Goal: Task Accomplishment & Management: Manage account settings

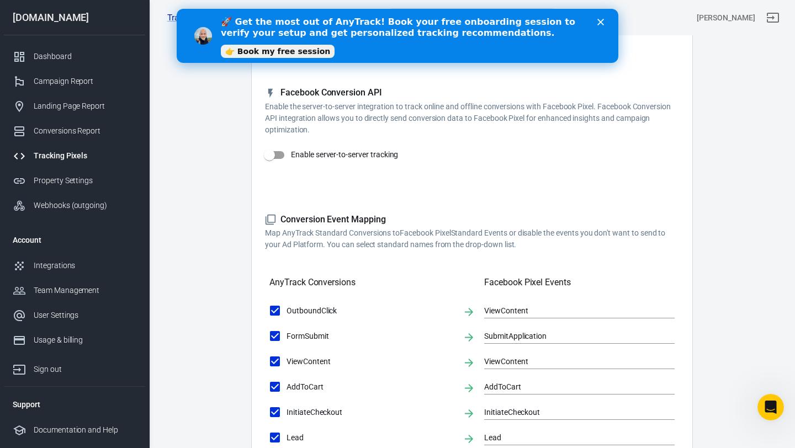
drag, startPoint x: 602, startPoint y: 20, endPoint x: 574, endPoint y: 30, distance: 30.4
click at [574, 30] on div "🚀 Get the most out of AnyTrack! Book your free onboarding session to verify you…" at bounding box center [398, 35] width 442 height 45
click at [312, 49] on link "👉 Book my free session" at bounding box center [278, 51] width 114 height 13
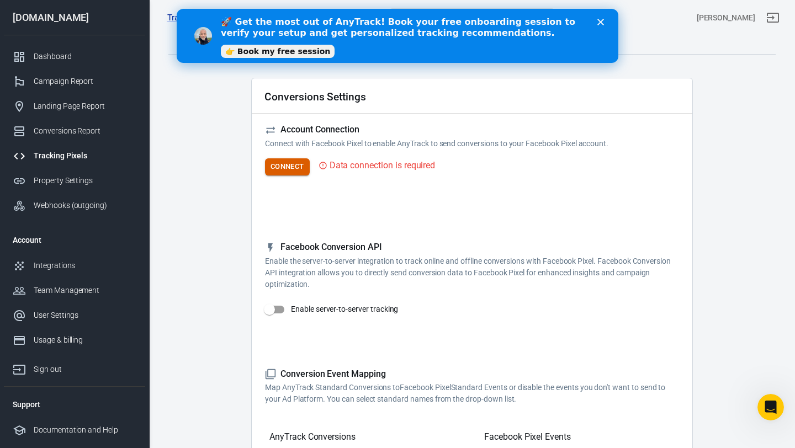
click at [293, 171] on button "Connect" at bounding box center [287, 166] width 45 height 17
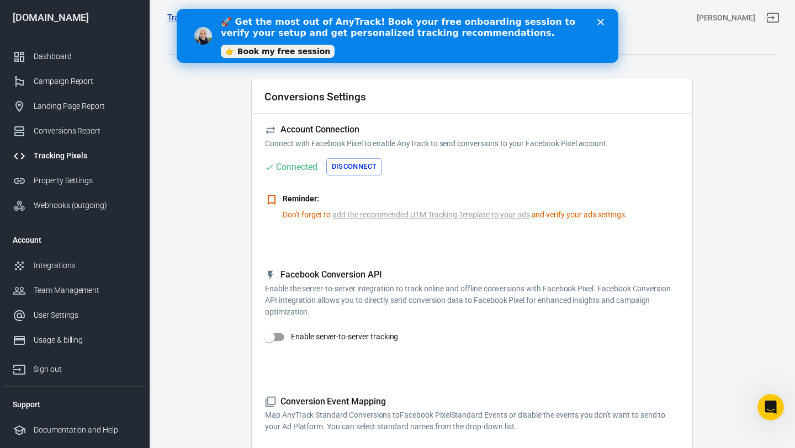
scroll to position [5, 0]
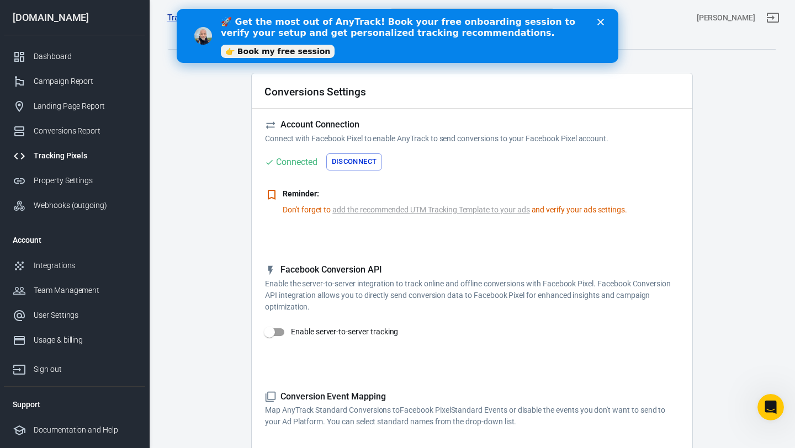
click at [278, 333] on input "Enable server-to-server tracking" at bounding box center [269, 332] width 63 height 21
checkbox input "true"
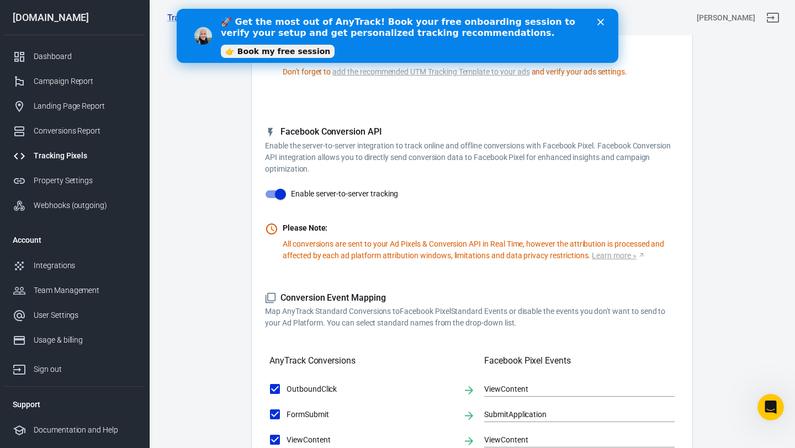
scroll to position [0, 0]
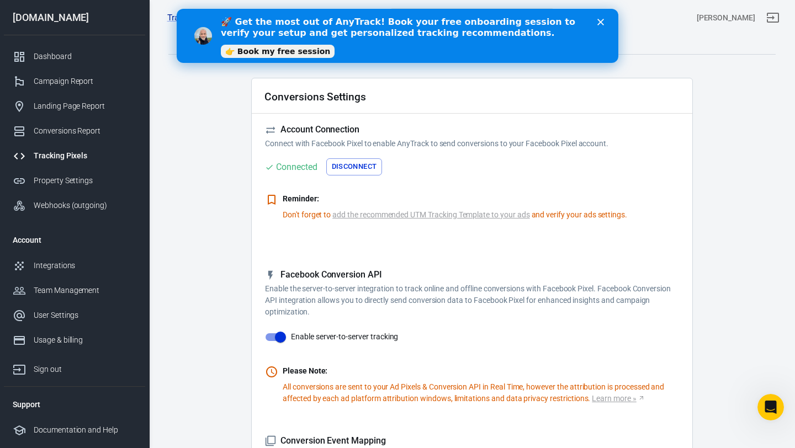
click at [599, 23] on polygon "Close" at bounding box center [600, 22] width 7 height 7
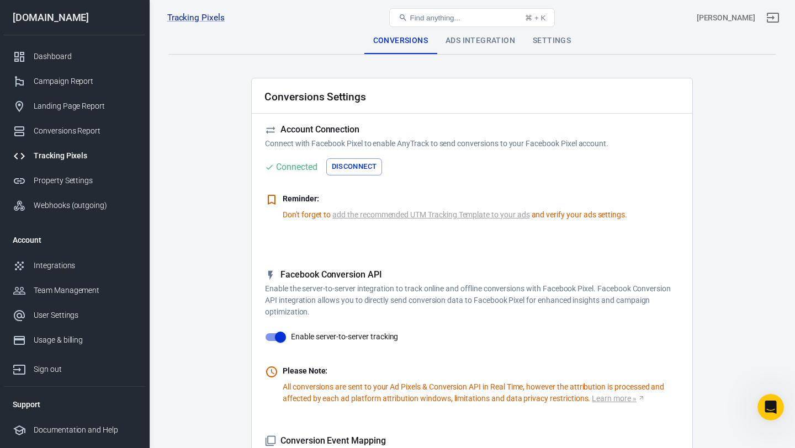
click at [550, 49] on div "Settings" at bounding box center [552, 41] width 56 height 26
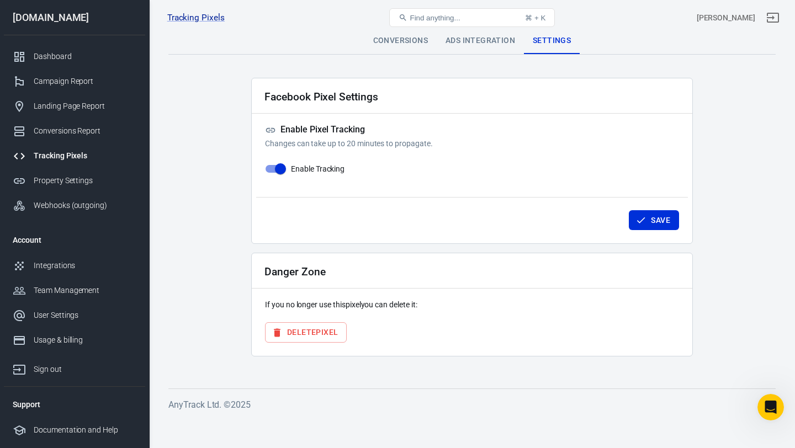
click at [317, 332] on button "Delete Pixel" at bounding box center [306, 332] width 82 height 20
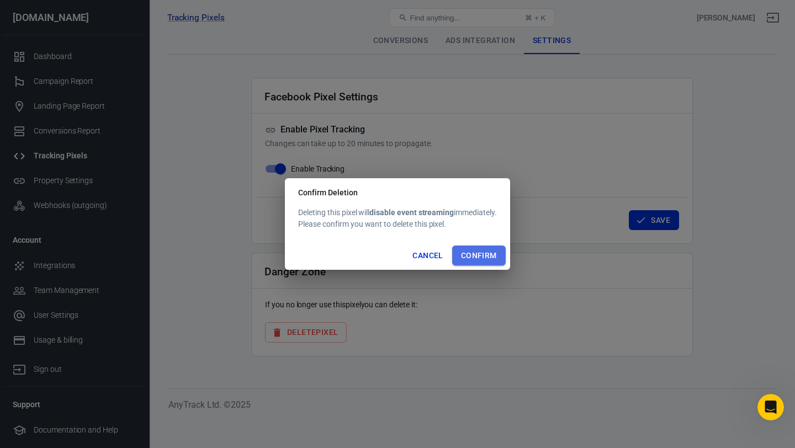
click at [483, 259] on button "Confirm" at bounding box center [479, 256] width 54 height 20
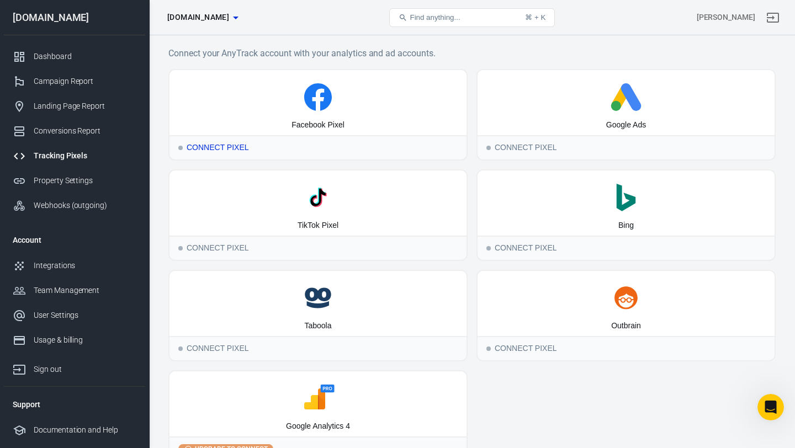
click at [228, 151] on div "Connect Pixel" at bounding box center [317, 147] width 297 height 24
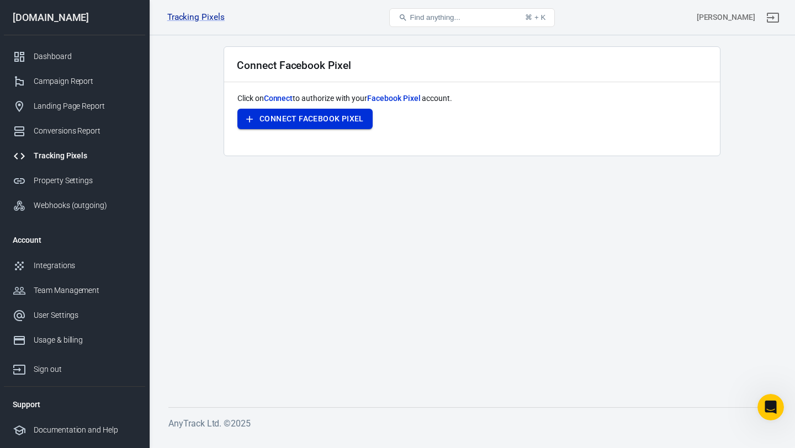
click at [322, 120] on button "Connect Facebook Pixel" at bounding box center [304, 119] width 135 height 20
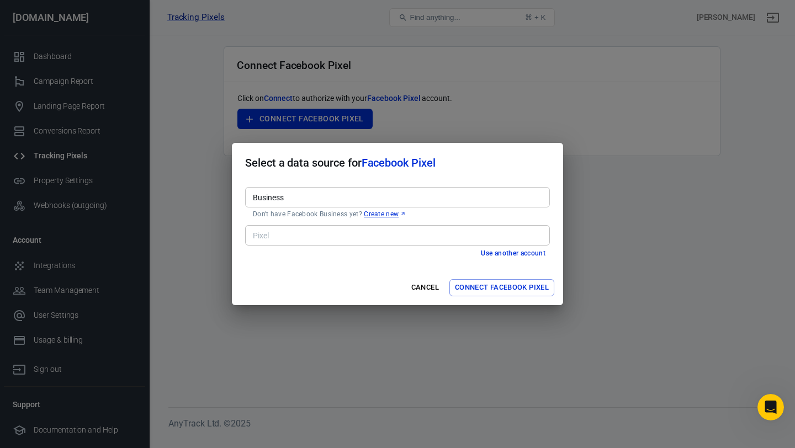
click at [377, 198] on input "Business" at bounding box center [396, 197] width 296 height 14
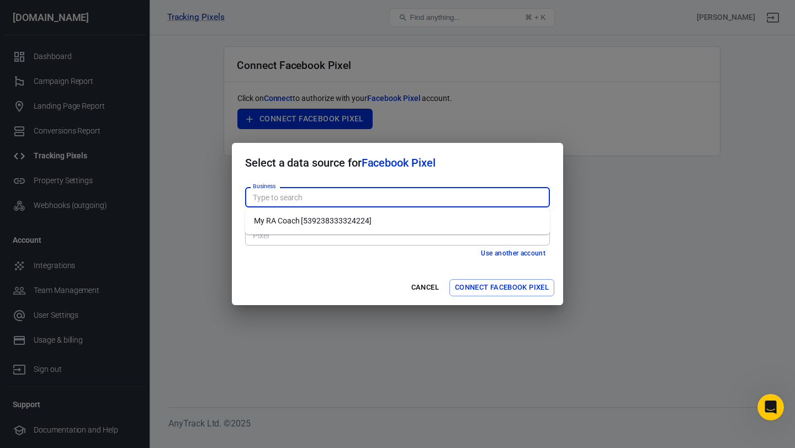
click at [335, 268] on div "Business Business Don't have Facebook Business yet? Create new Pixel Pixel Use …" at bounding box center [397, 227] width 331 height 88
click at [339, 198] on input "Business" at bounding box center [396, 197] width 296 height 14
click at [318, 217] on li "My RA Coach [539238333324224]" at bounding box center [397, 221] width 305 height 18
type input "My RA Coach [539238333324224]"
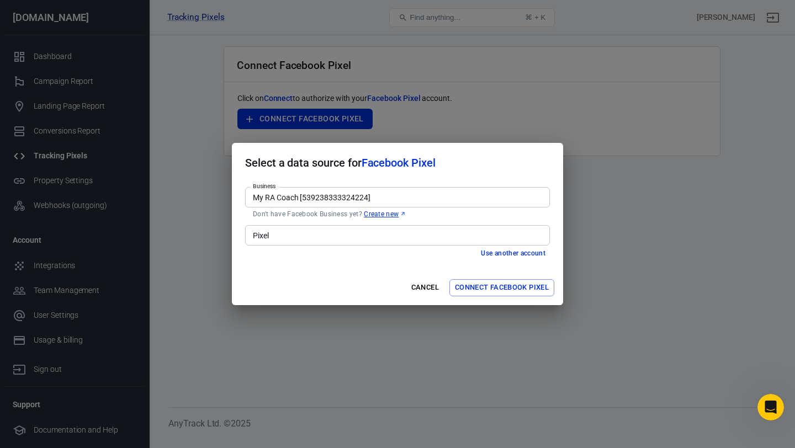
click at [333, 236] on input "Pixel" at bounding box center [396, 236] width 296 height 14
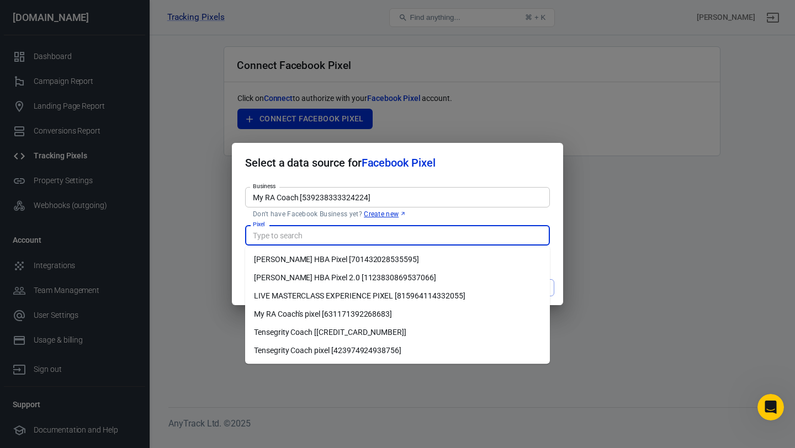
click at [360, 279] on li "Chris Mortimer HBA Pixel 2.0 [1123830869537066]" at bounding box center [397, 278] width 305 height 18
type input "Chris Mortimer HBA Pixel 2.0 [1123830869537066]"
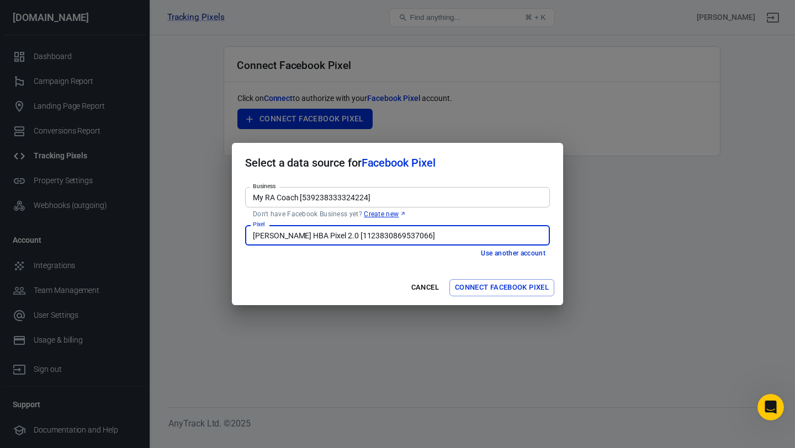
click at [485, 289] on button "Connect Facebook Pixel" at bounding box center [501, 287] width 105 height 17
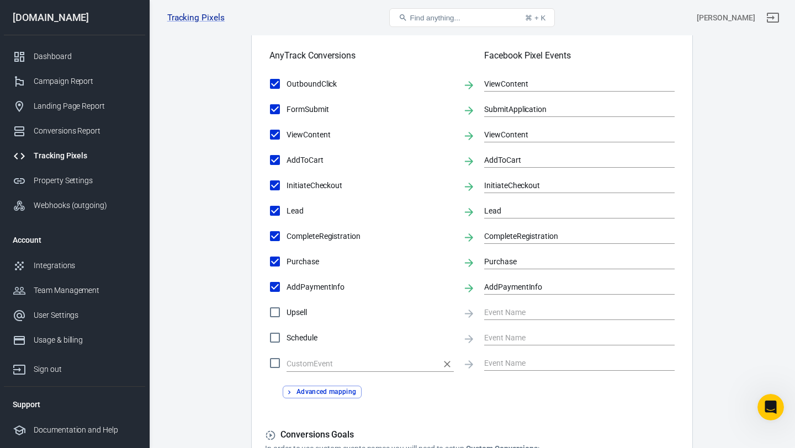
scroll to position [394, 0]
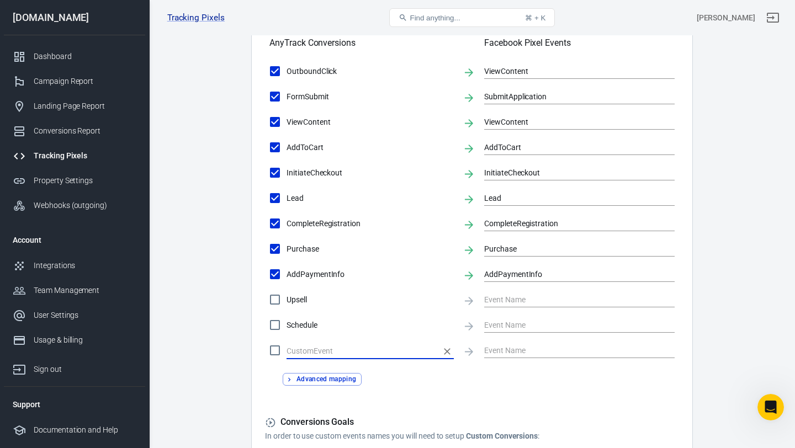
click at [335, 355] on input "text" at bounding box center [361, 351] width 151 height 14
type input "subscribed"
click at [278, 354] on input "subscribed" at bounding box center [274, 350] width 23 height 23
checkbox input "true"
click at [498, 346] on input "text" at bounding box center [571, 350] width 174 height 14
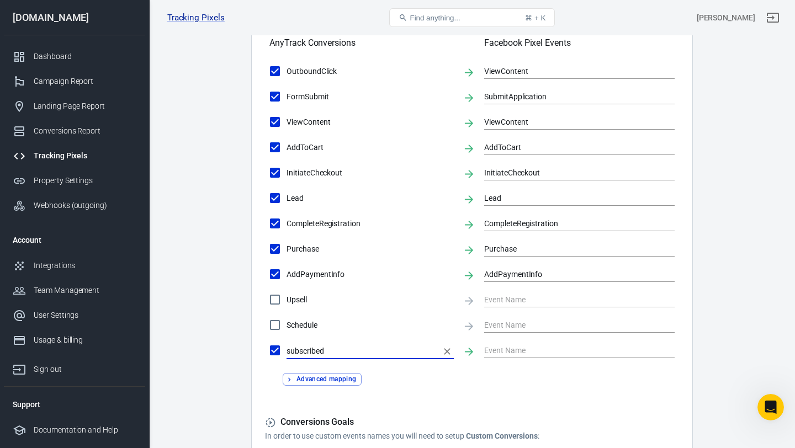
drag, startPoint x: 331, startPoint y: 352, endPoint x: 275, endPoint y: 347, distance: 56.0
click at [275, 347] on label "subscribed" at bounding box center [358, 350] width 190 height 23
type input "c"
click at [501, 341] on div at bounding box center [579, 349] width 190 height 21
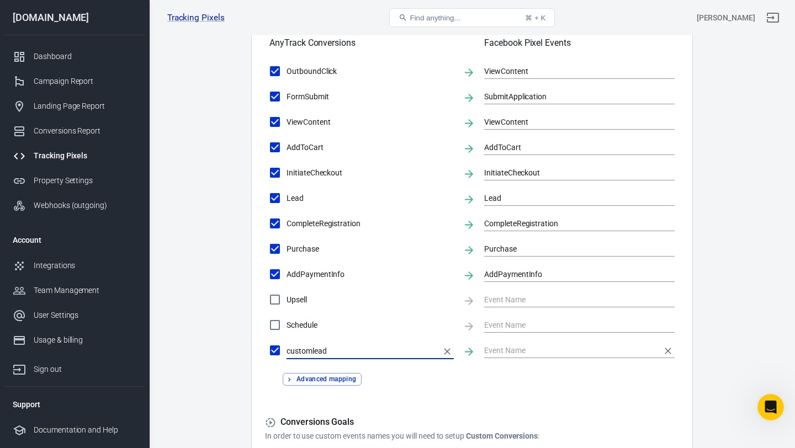
type input "customlead"
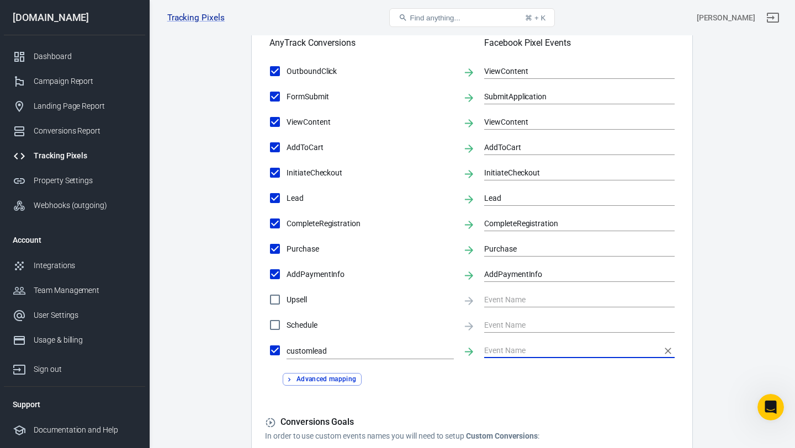
click at [501, 346] on input "text" at bounding box center [571, 350] width 174 height 14
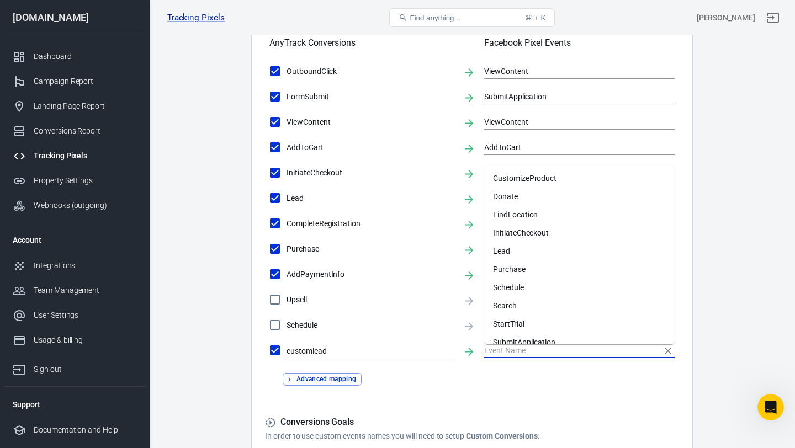
scroll to position [139, 0]
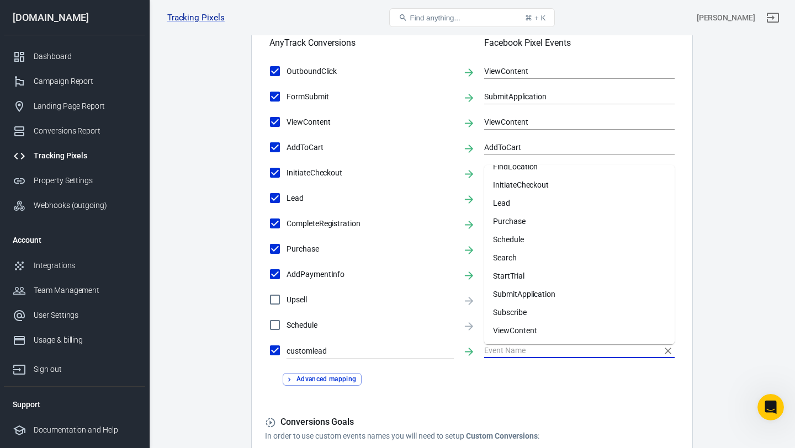
click at [530, 399] on form "Account Connection Connect with Facebook Pixel to enable AnyTrack to send conve…" at bounding box center [472, 99] width 414 height 738
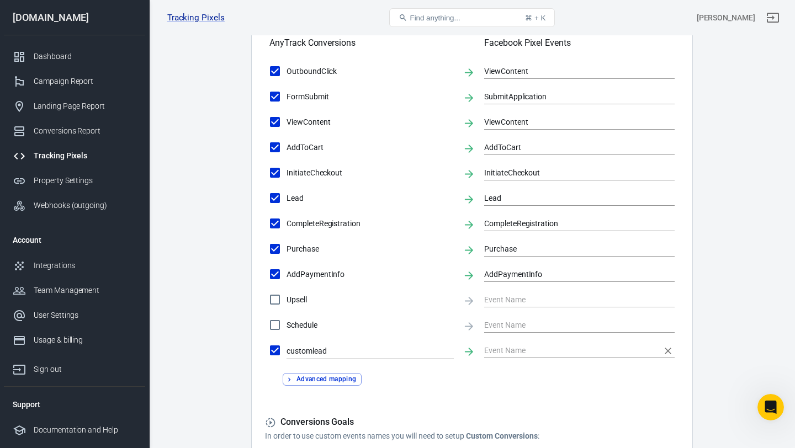
click at [513, 351] on input "text" at bounding box center [571, 350] width 174 height 14
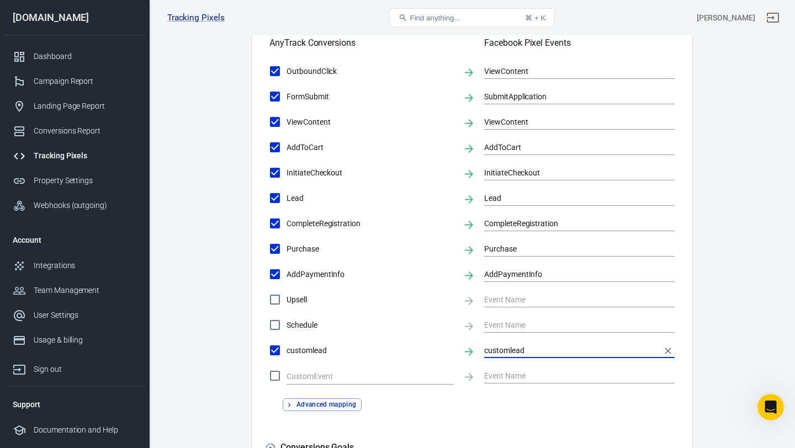
type input "customlead"
click at [526, 421] on form "Account Connection Connect with Facebook Pixel to enable AnyTrack to send conve…" at bounding box center [472, 111] width 414 height 763
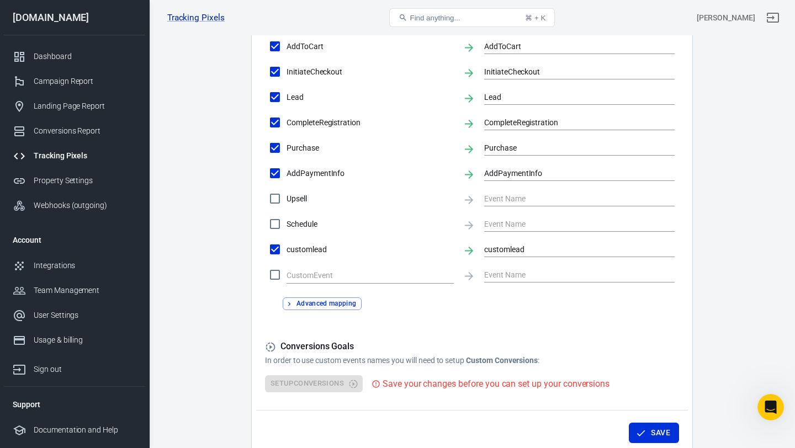
scroll to position [496, 0]
click at [655, 433] on button "Save" at bounding box center [654, 432] width 50 height 20
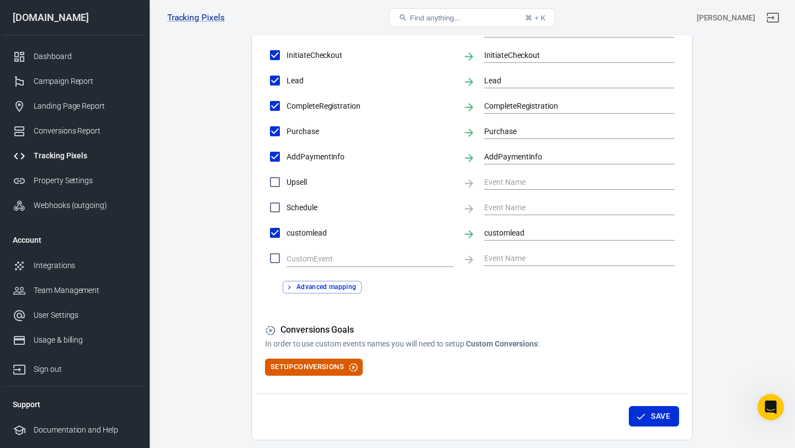
scroll to position [516, 0]
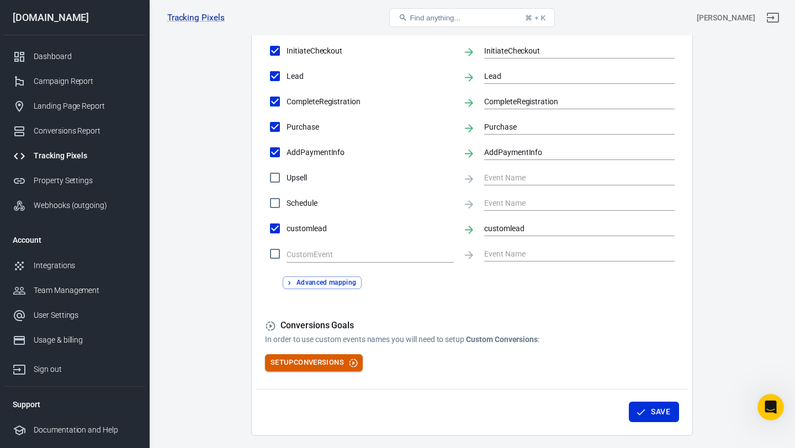
click at [348, 360] on button "Setup Conversions" at bounding box center [314, 362] width 98 height 17
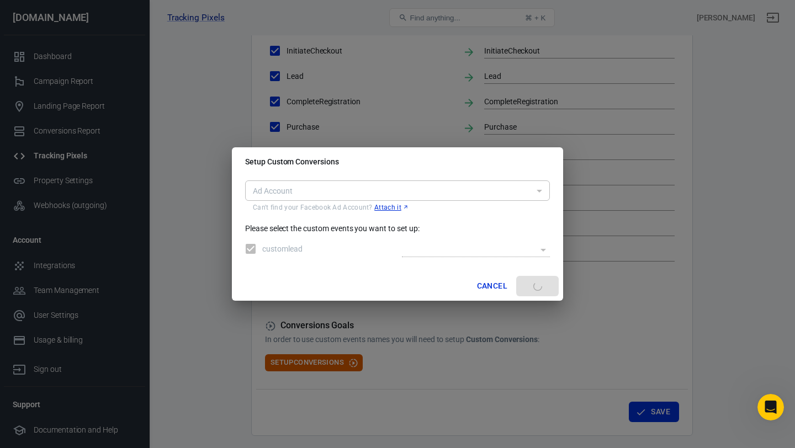
type input "act_1262471832053509"
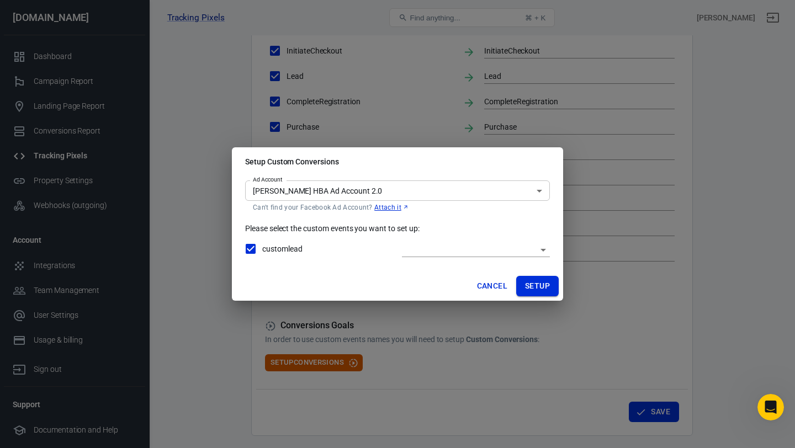
click at [534, 286] on button "Setup" at bounding box center [537, 286] width 43 height 20
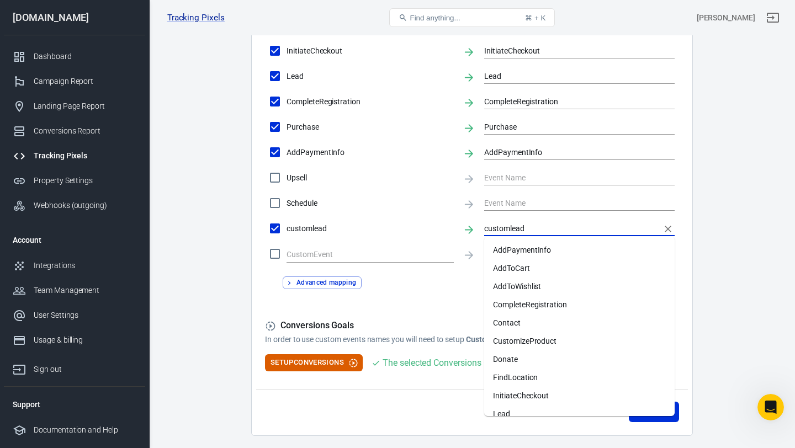
click at [549, 231] on input "customlead" at bounding box center [571, 228] width 174 height 14
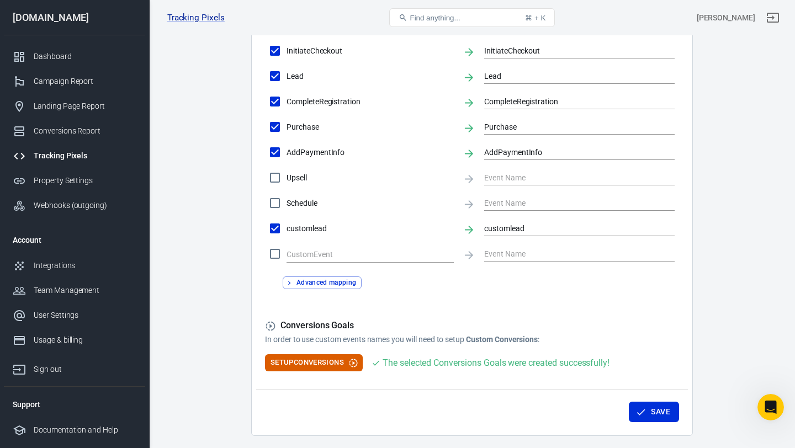
click at [444, 399] on div "Save" at bounding box center [472, 410] width 432 height 42
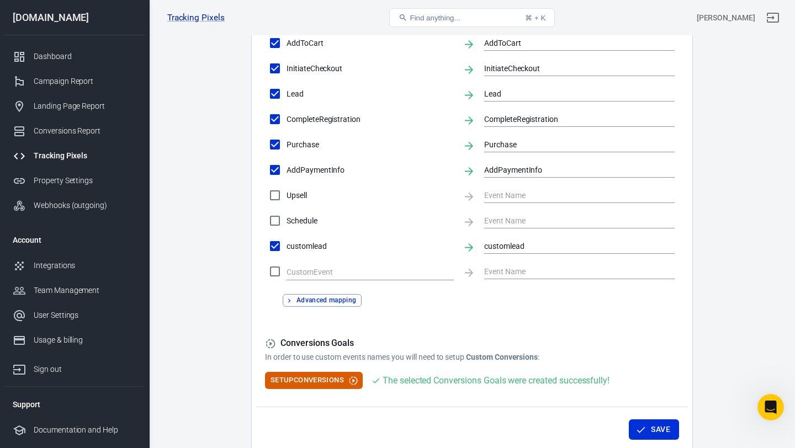
scroll to position [495, 0]
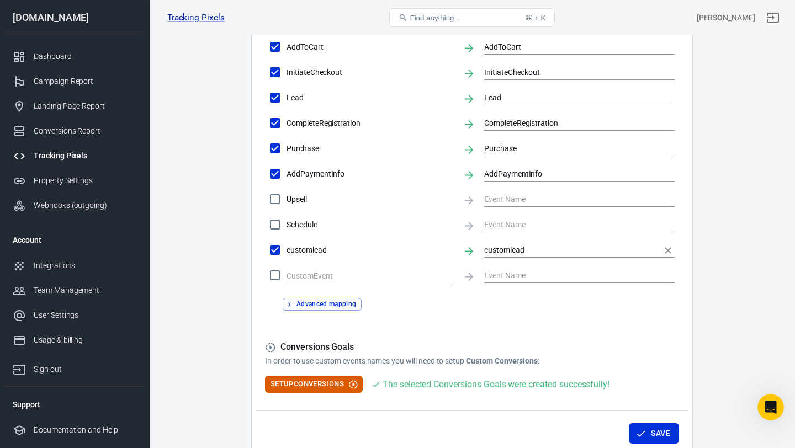
click at [505, 252] on input "customlead" at bounding box center [571, 250] width 174 height 14
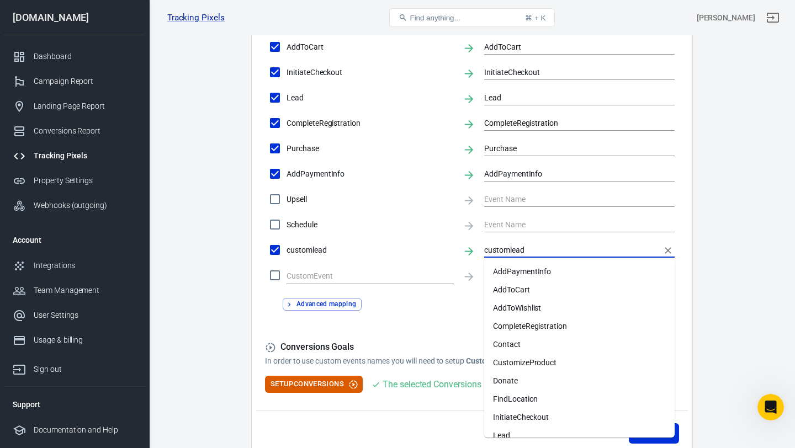
click at [444, 342] on form "Account Connection Connect with Facebook Pixel to enable AnyTrack to send conve…" at bounding box center [472, 11] width 414 height 763
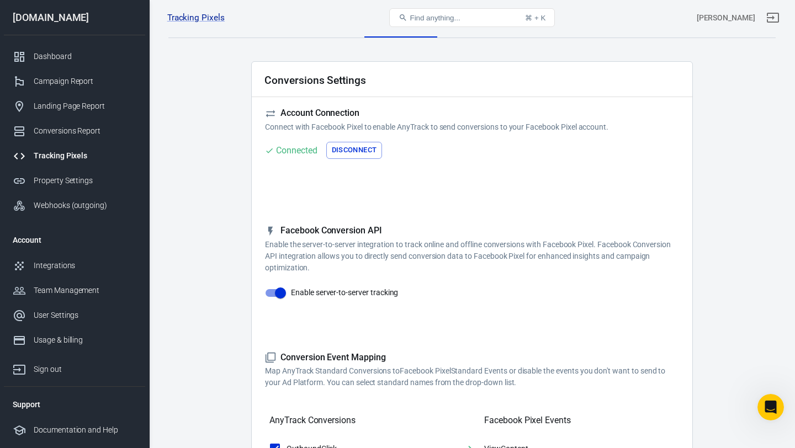
scroll to position [0, 0]
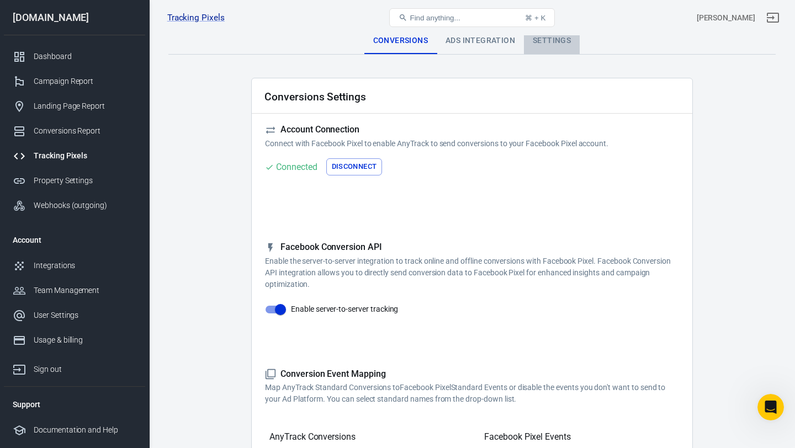
click at [551, 44] on div "Settings" at bounding box center [552, 41] width 56 height 26
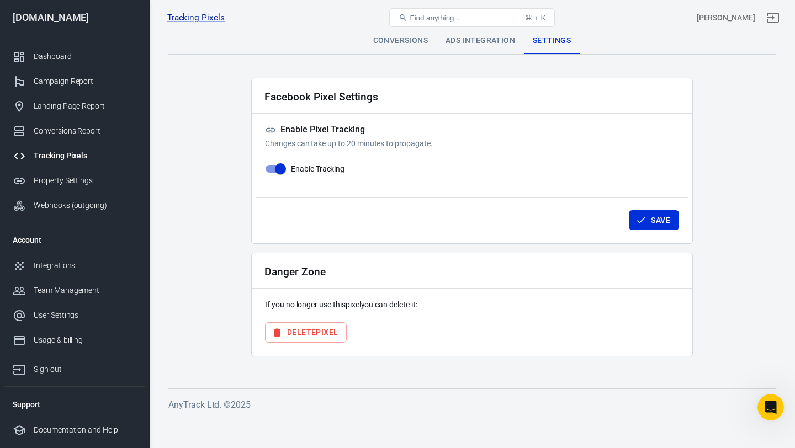
click at [465, 37] on div "Ads Integration" at bounding box center [480, 41] width 87 height 26
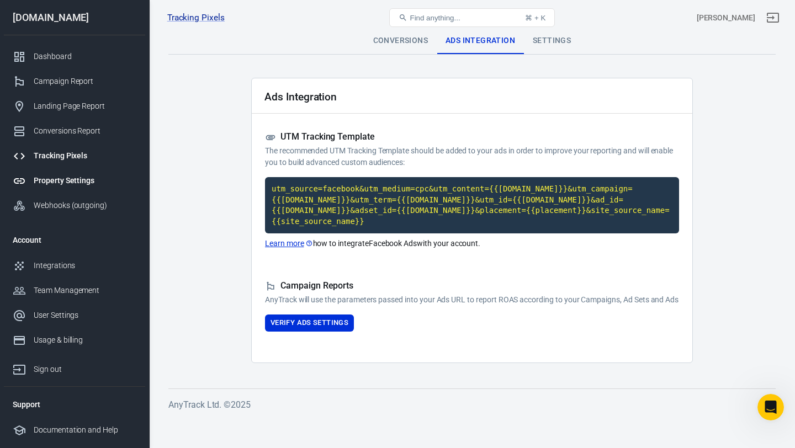
click at [68, 184] on div "Property Settings" at bounding box center [85, 181] width 103 height 12
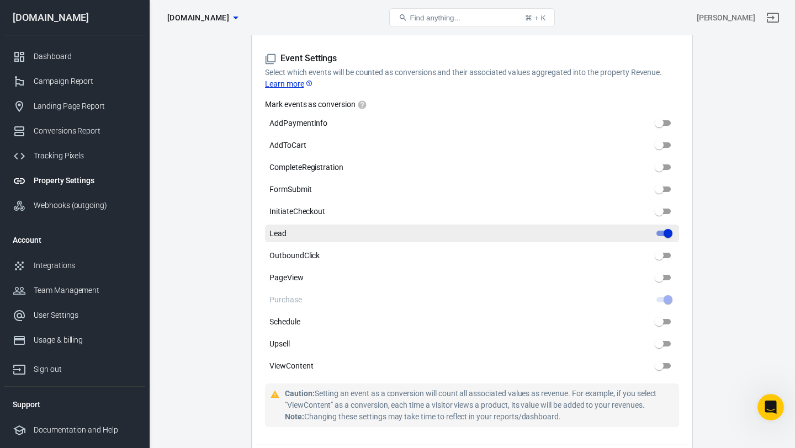
scroll to position [516, 0]
click at [662, 226] on input "Lead" at bounding box center [668, 232] width 40 height 13
click at [666, 226] on input "Lead" at bounding box center [668, 232] width 40 height 13
click at [664, 226] on input "Lead" at bounding box center [668, 232] width 40 height 13
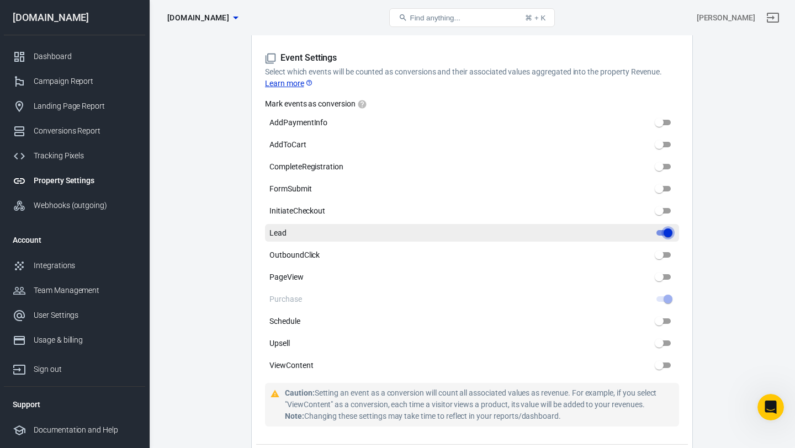
checkbox input "true"
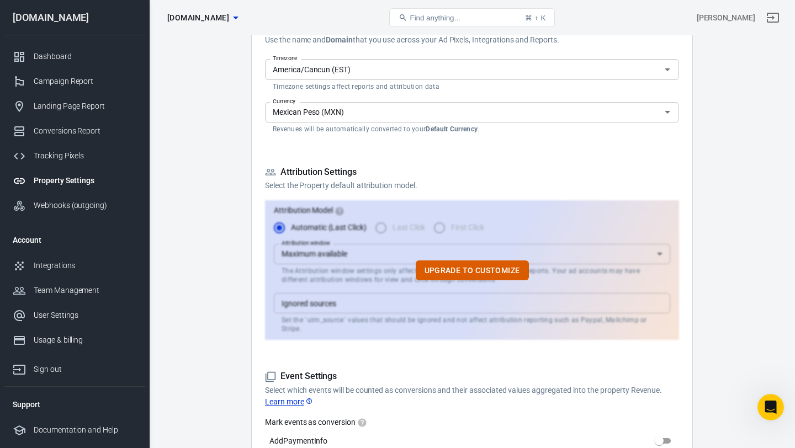
scroll to position [0, 0]
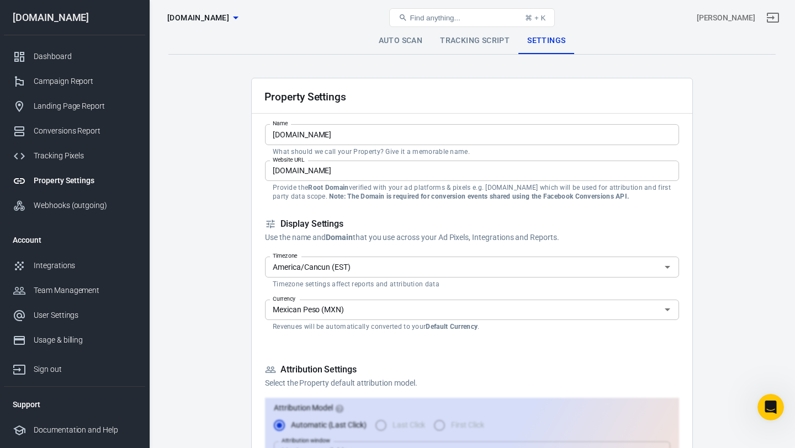
click at [479, 41] on link "Tracking Script" at bounding box center [474, 41] width 87 height 26
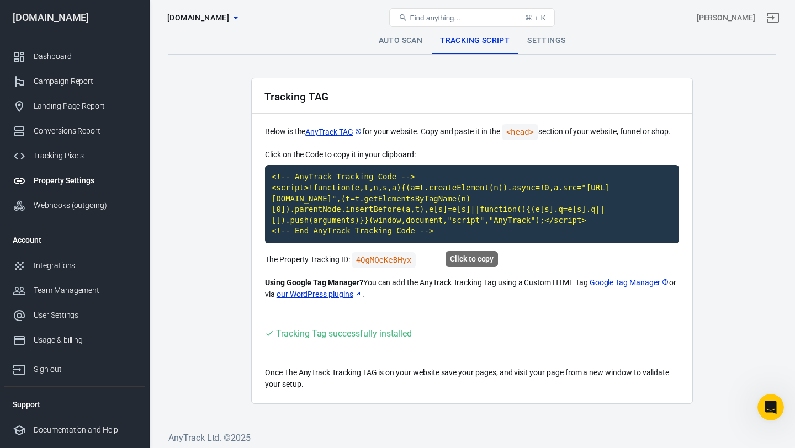
click at [381, 221] on code "<!-- AnyTrack Tracking Code --> <script>!function(e,t,n,s,a){(a=t.createElement…" at bounding box center [472, 204] width 414 height 78
click at [71, 152] on div "Tracking Pixels" at bounding box center [85, 156] width 103 height 12
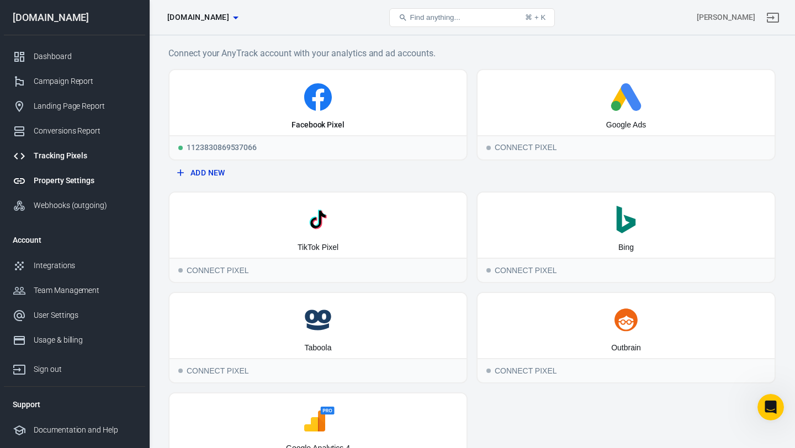
click at [77, 183] on div "Property Settings" at bounding box center [85, 181] width 103 height 12
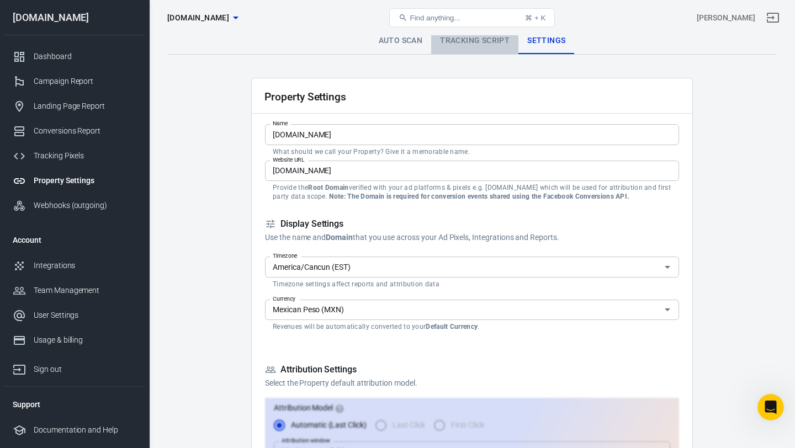
click at [464, 41] on link "Tracking Script" at bounding box center [474, 41] width 87 height 26
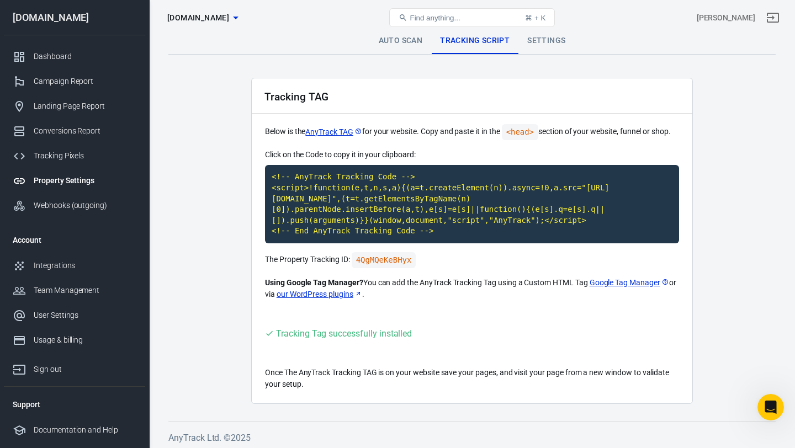
click at [400, 38] on link "Auto Scan" at bounding box center [401, 41] width 62 height 26
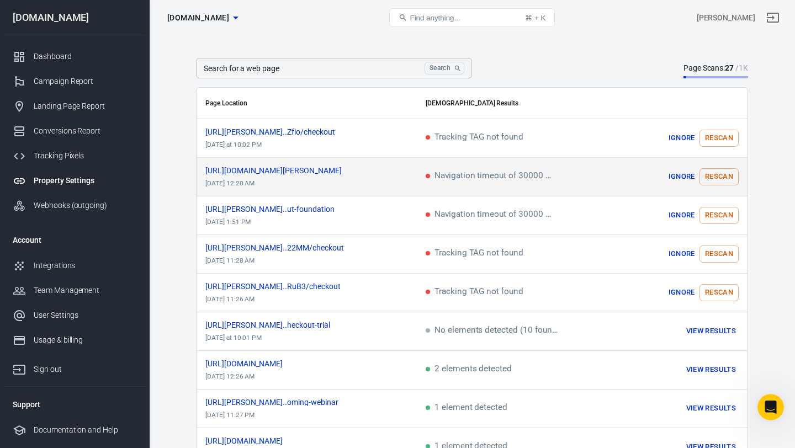
scroll to position [34, 0]
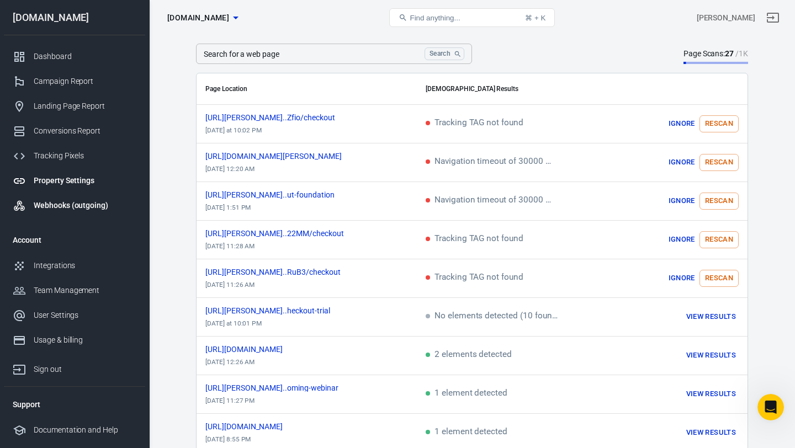
click at [72, 205] on div "Webhooks (outgoing)" at bounding box center [85, 206] width 103 height 12
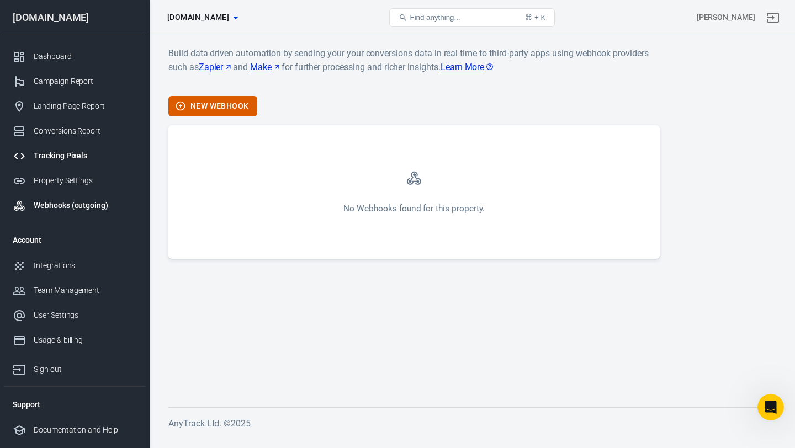
click at [60, 155] on div "Tracking Pixels" at bounding box center [85, 156] width 103 height 12
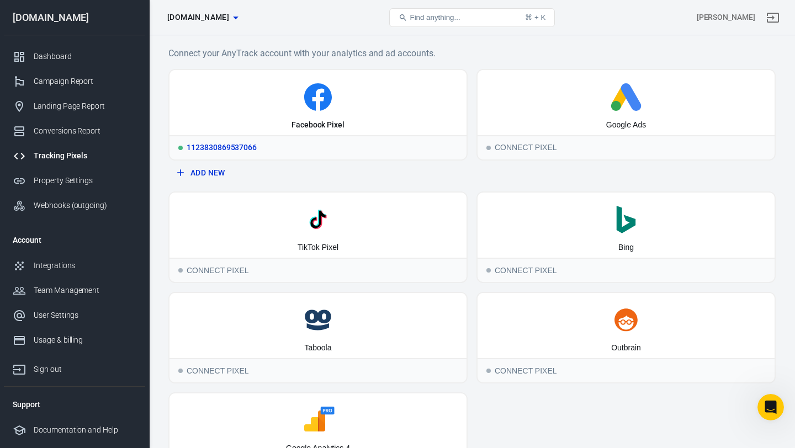
click at [311, 100] on icon at bounding box center [318, 97] width 28 height 28
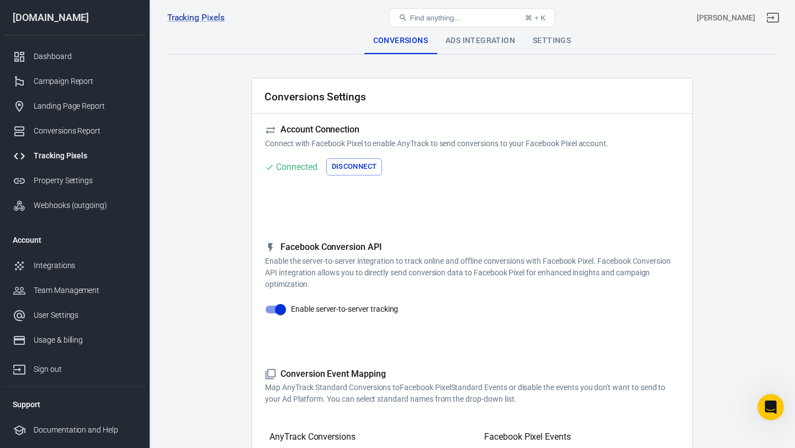
click at [550, 41] on div "Settings" at bounding box center [552, 41] width 56 height 26
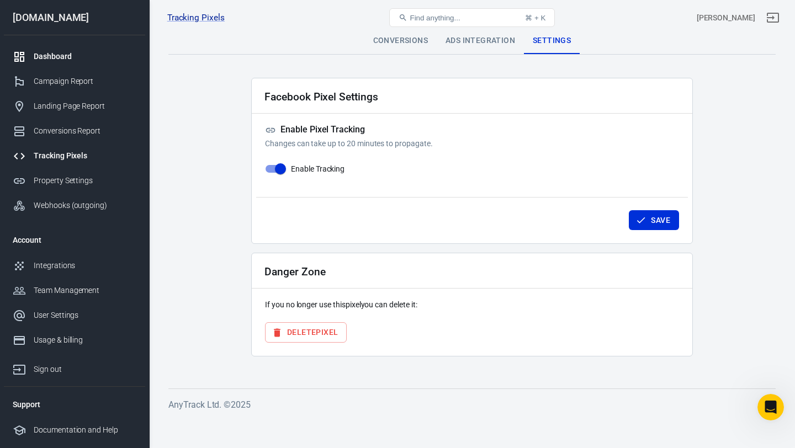
click at [64, 59] on div "Dashboard" at bounding box center [85, 57] width 103 height 12
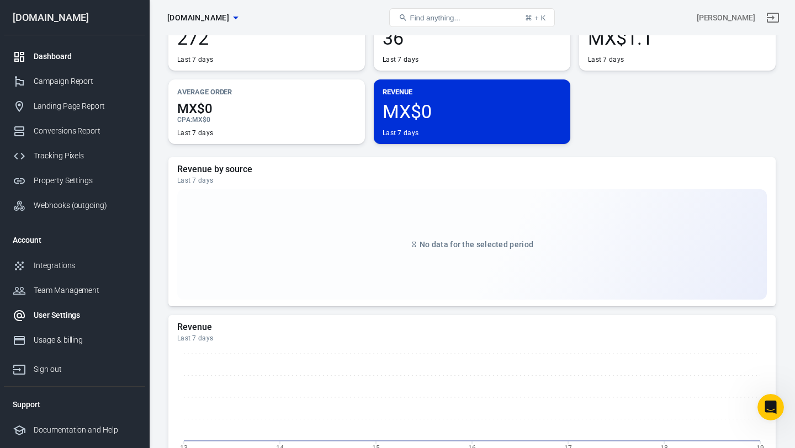
scroll to position [66, 0]
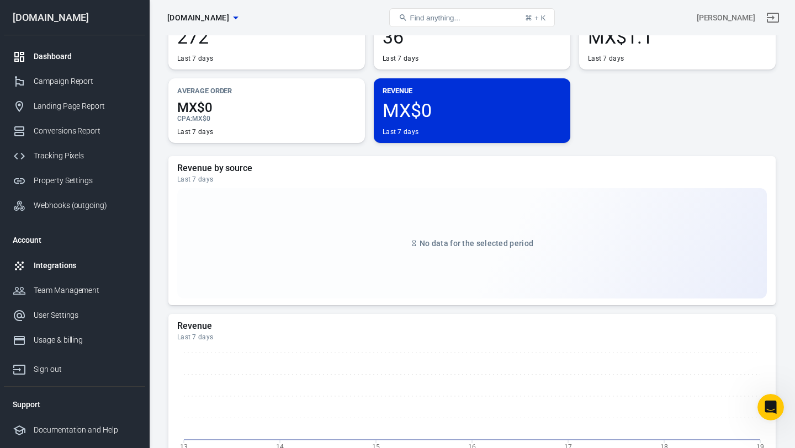
click at [58, 272] on link "Integrations" at bounding box center [74, 265] width 141 height 25
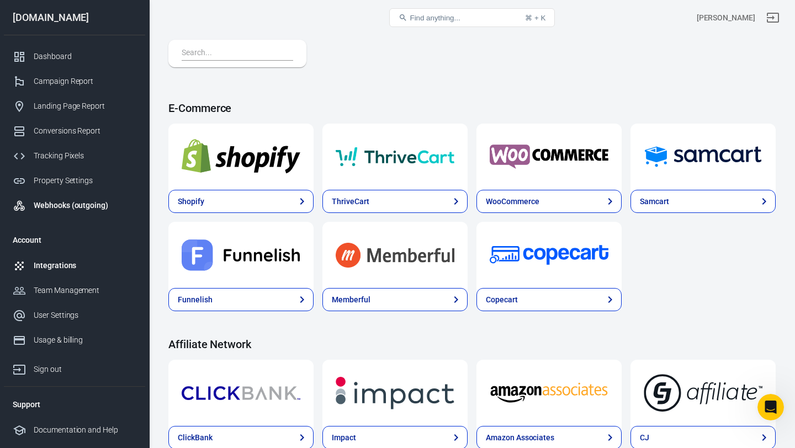
scroll to position [56, 0]
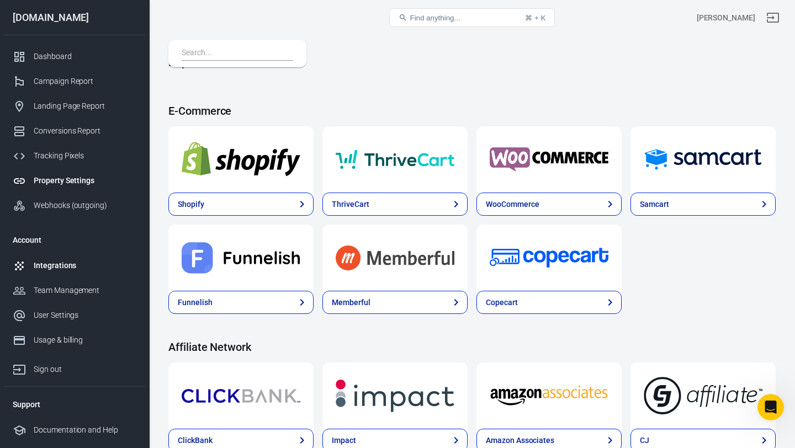
click at [73, 174] on link "Property Settings" at bounding box center [74, 180] width 141 height 25
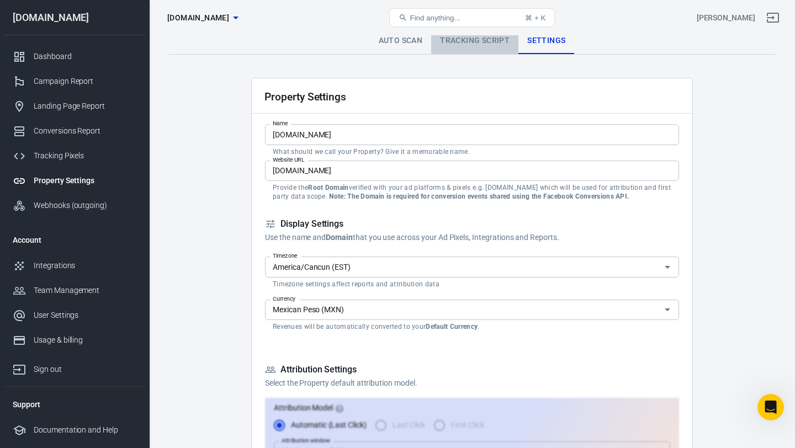
click at [447, 44] on link "Tracking Script" at bounding box center [474, 41] width 87 height 26
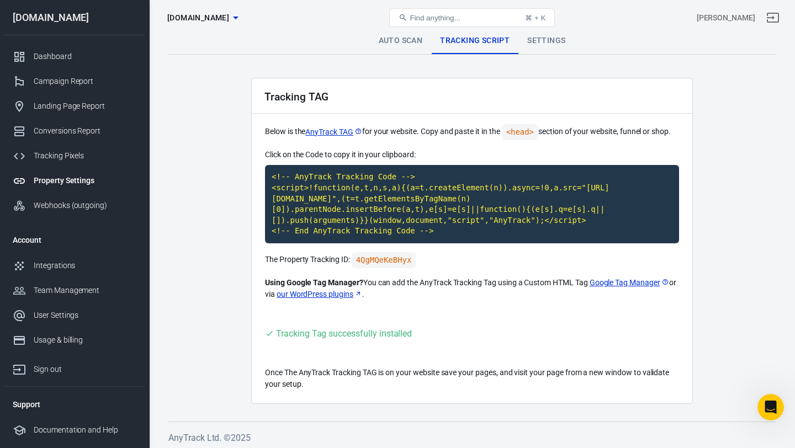
click at [410, 46] on link "Auto Scan" at bounding box center [401, 41] width 62 height 26
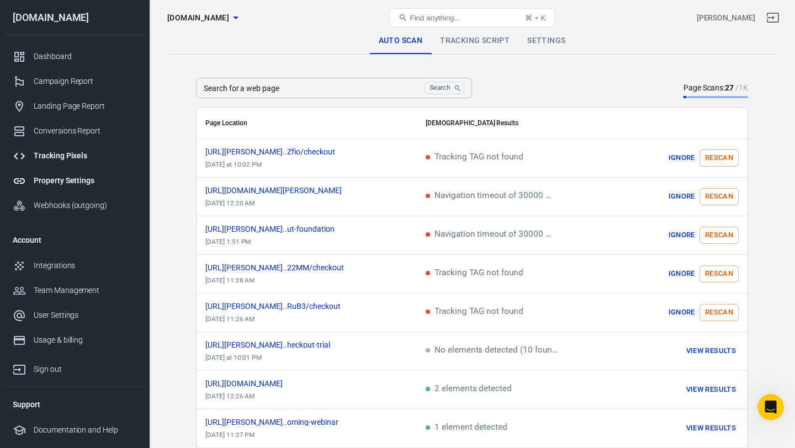
click at [70, 149] on link "Tracking Pixels" at bounding box center [74, 156] width 141 height 25
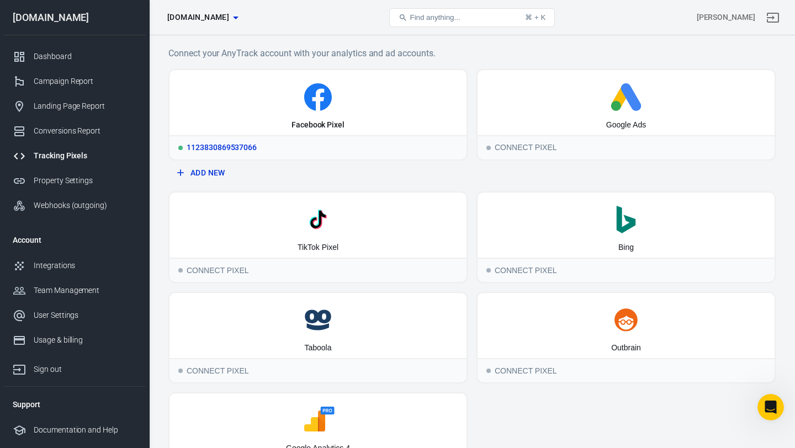
click at [294, 108] on icon at bounding box center [318, 97] width 288 height 28
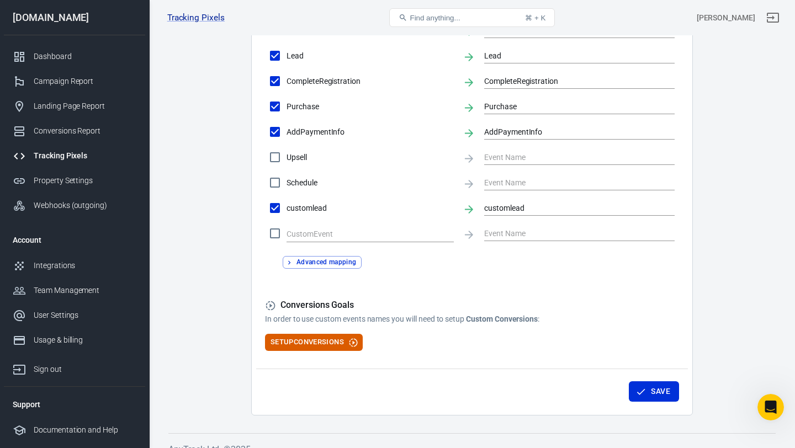
scroll to position [535, 0]
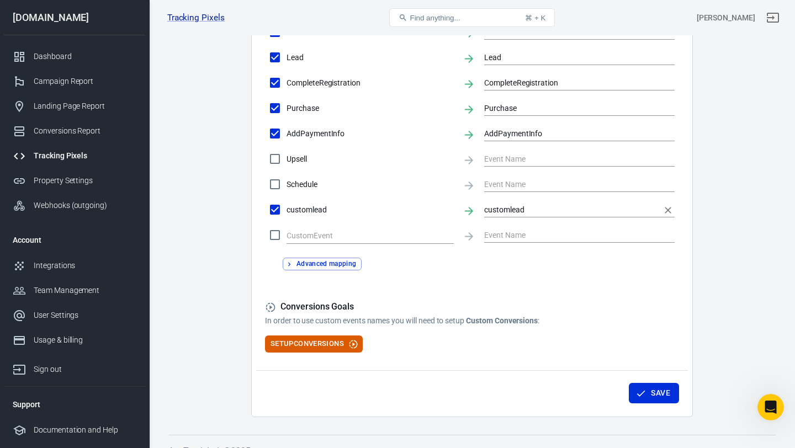
click at [503, 208] on input "customlead" at bounding box center [571, 210] width 174 height 14
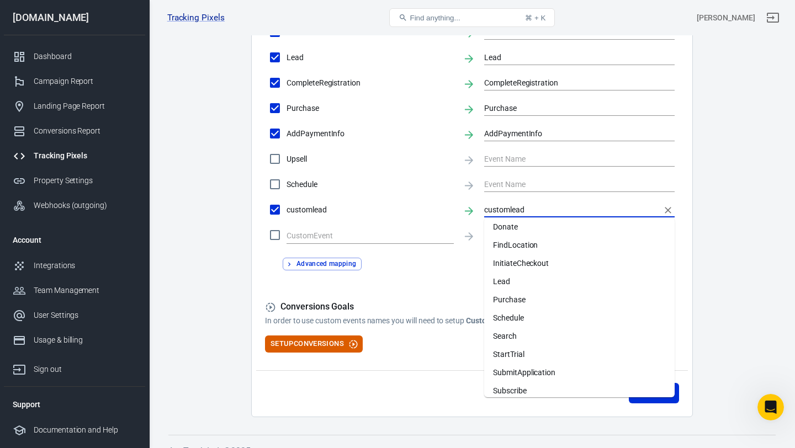
scroll to position [139, 0]
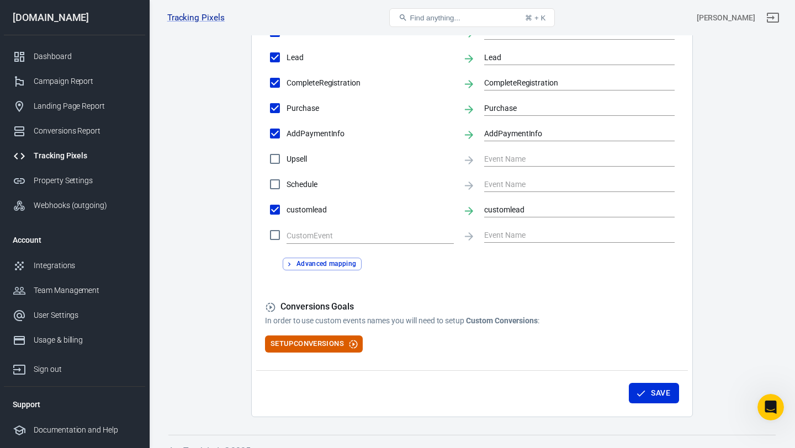
click at [454, 213] on div "customlead customlead" at bounding box center [471, 209] width 405 height 23
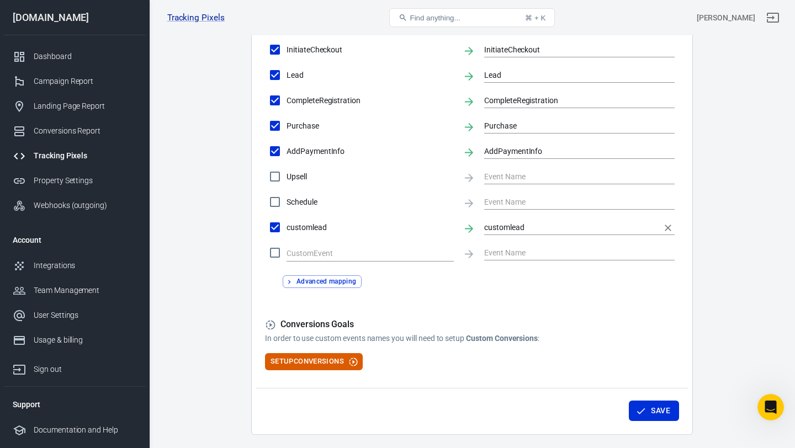
scroll to position [526, 0]
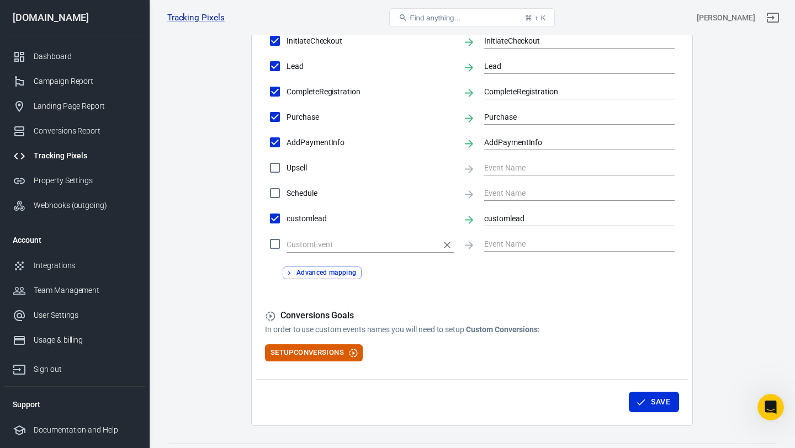
click at [358, 245] on input "text" at bounding box center [361, 245] width 151 height 14
click at [326, 240] on input "text" at bounding box center [361, 245] width 151 height 14
click at [476, 246] on div at bounding box center [471, 243] width 405 height 23
click at [478, 246] on div at bounding box center [471, 243] width 405 height 23
click at [506, 243] on input "text" at bounding box center [571, 244] width 174 height 14
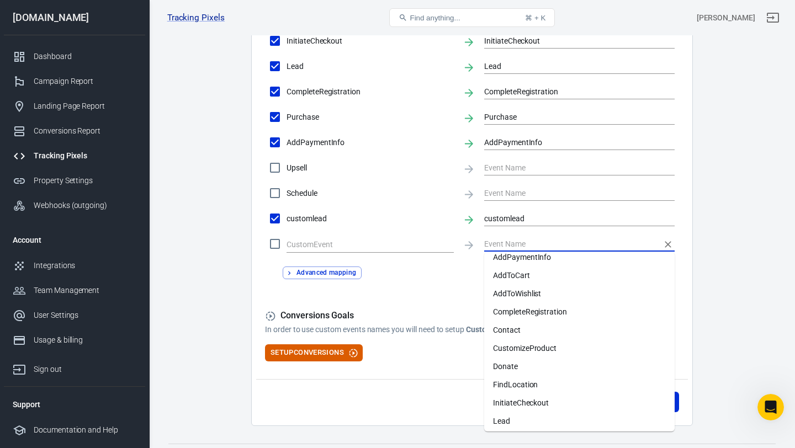
scroll to position [0, 0]
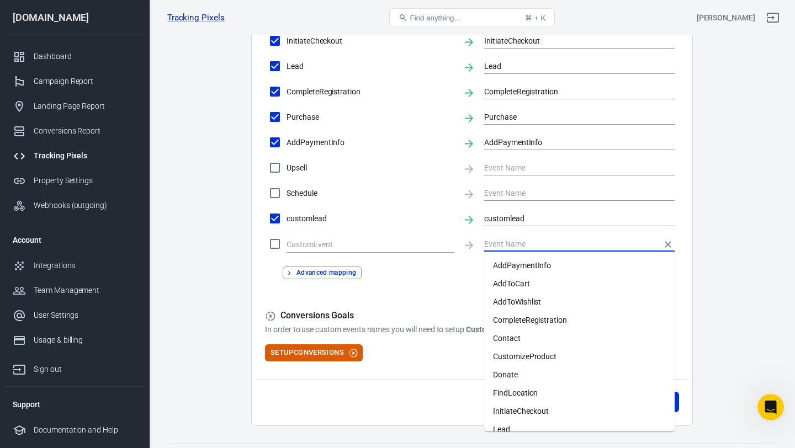
checkbox input "true"
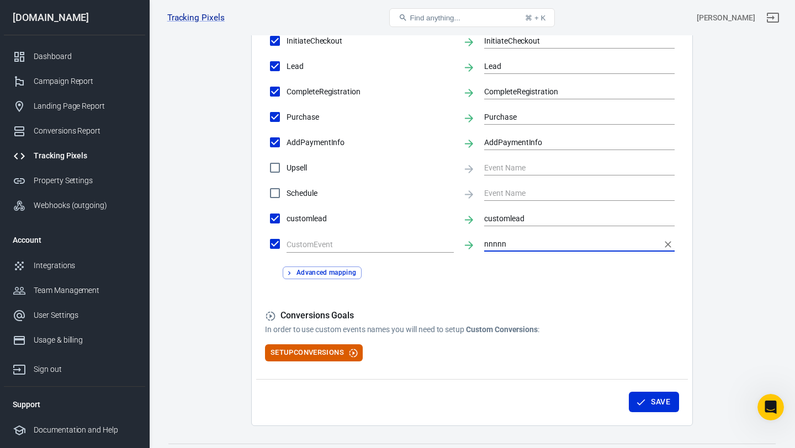
type input "nnnnn"
click at [525, 251] on input "nnnnn" at bounding box center [571, 244] width 174 height 14
click at [374, 236] on div at bounding box center [369, 244] width 167 height 21
click at [286, 236] on input "checkbox" at bounding box center [274, 243] width 23 height 23
checkbox input "false"
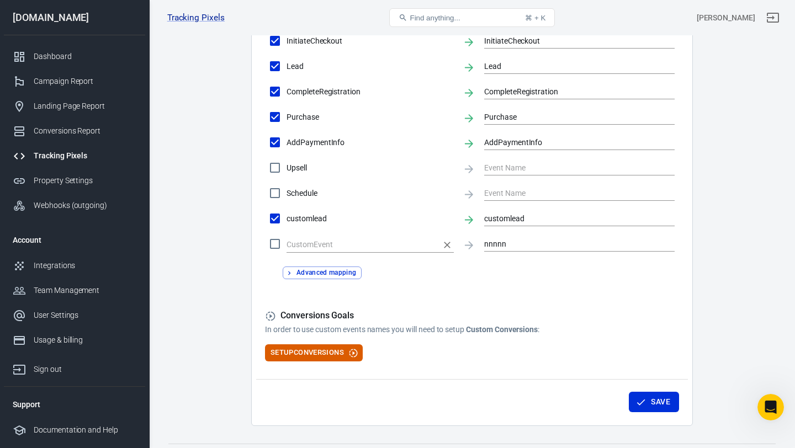
click at [366, 247] on input "text" at bounding box center [361, 245] width 151 height 14
type input "nnnnn"
click at [539, 246] on input "nnnnn" at bounding box center [571, 244] width 174 height 14
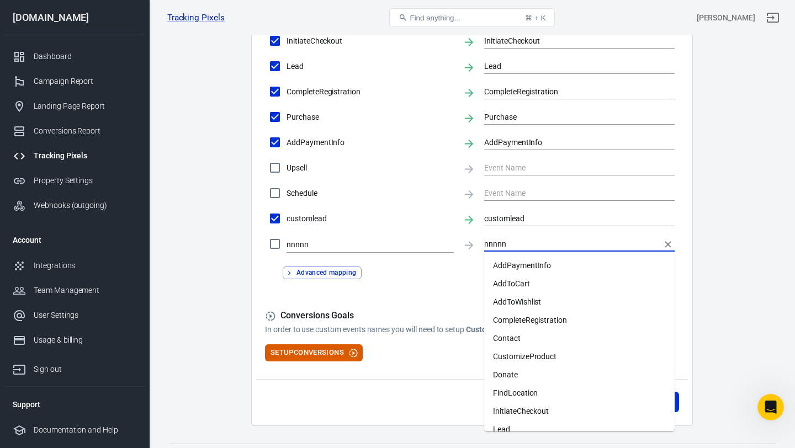
click at [539, 247] on input "nnnnn" at bounding box center [571, 244] width 174 height 14
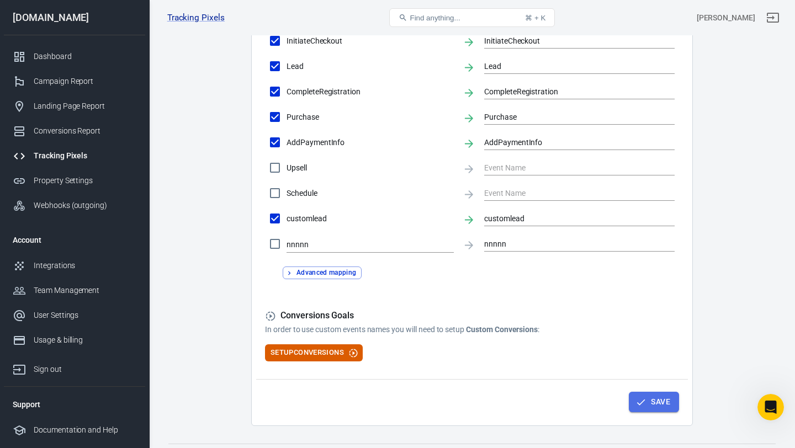
click at [635, 400] on icon "button" at bounding box center [640, 402] width 11 height 11
click at [275, 240] on input "nnnnn" at bounding box center [274, 243] width 23 height 23
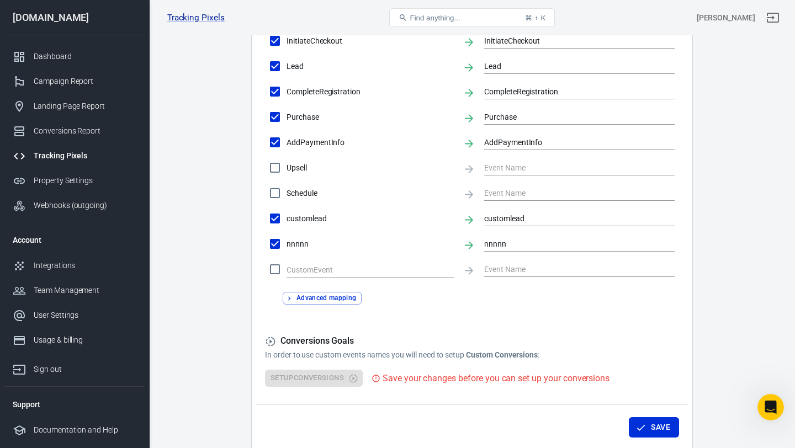
click at [275, 243] on input "nnnnn" at bounding box center [274, 243] width 23 height 23
checkbox input "false"
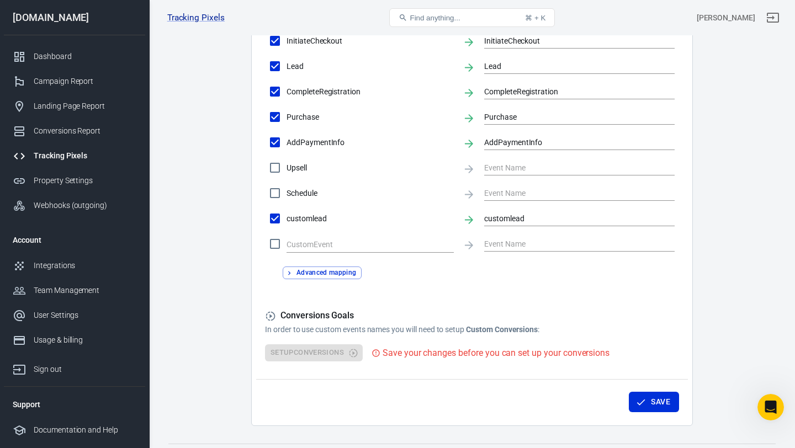
click at [278, 219] on input "customlead" at bounding box center [274, 218] width 23 height 23
checkbox input "false"
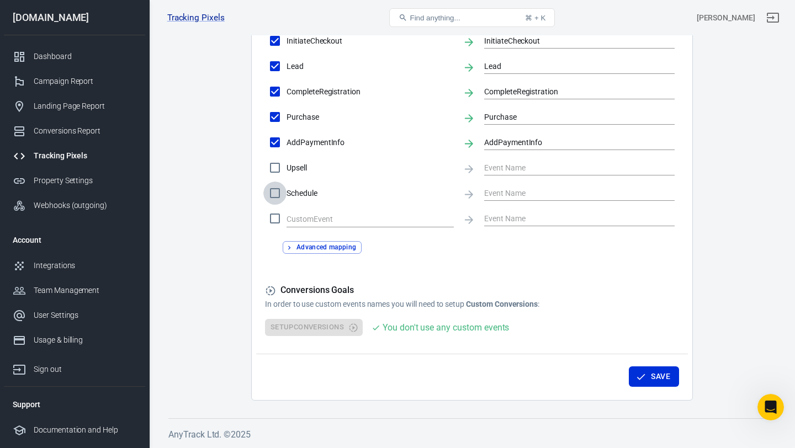
click at [274, 198] on input "Schedule" at bounding box center [274, 193] width 23 height 23
click at [274, 197] on input "Schedule" at bounding box center [274, 193] width 23 height 23
checkbox input "false"
click at [276, 222] on input "checkbox" at bounding box center [274, 218] width 23 height 23
click at [299, 216] on input "text" at bounding box center [361, 220] width 151 height 14
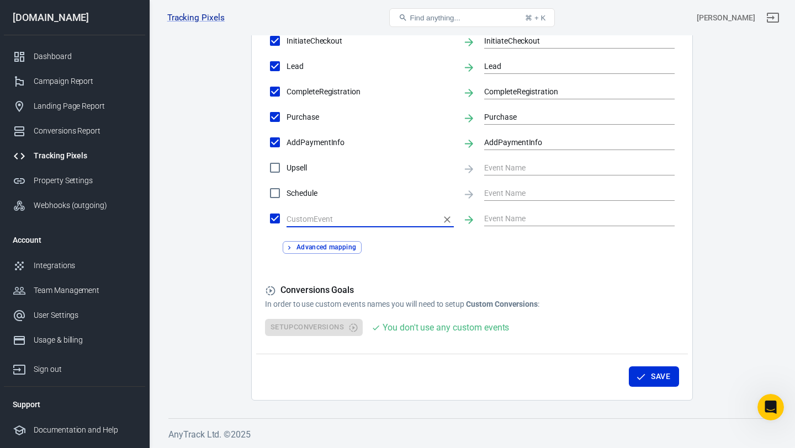
click at [270, 215] on input "checkbox" at bounding box center [274, 218] width 23 height 23
checkbox input "false"
click at [316, 218] on input "text" at bounding box center [361, 220] width 151 height 14
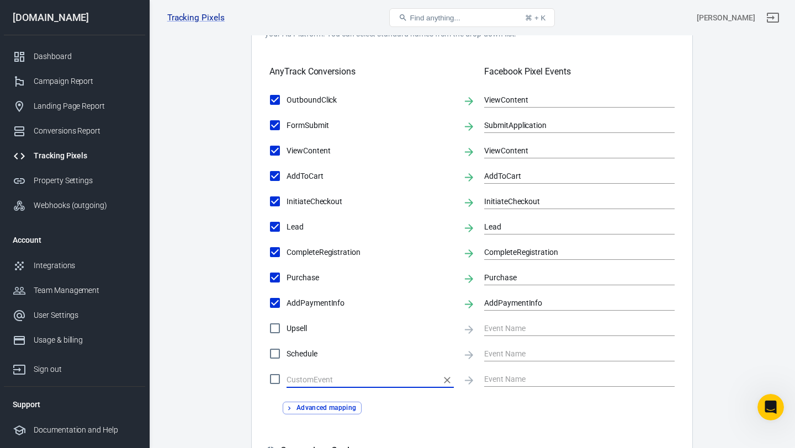
scroll to position [347, 0]
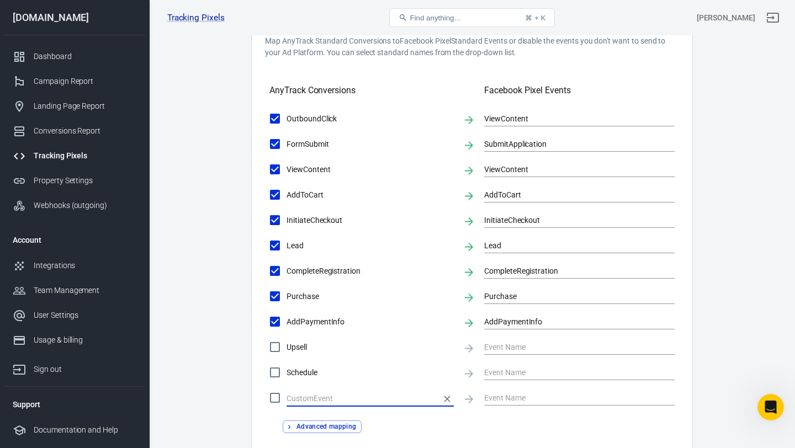
click at [315, 405] on input "text" at bounding box center [361, 399] width 151 height 14
click at [316, 400] on input "text" at bounding box center [361, 399] width 151 height 14
type input "custom lead"
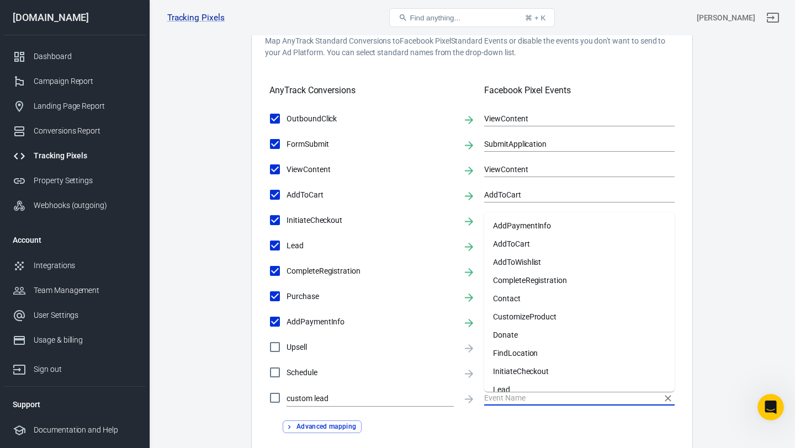
click at [500, 402] on input "text" at bounding box center [571, 398] width 174 height 14
click at [516, 387] on li "Lead" at bounding box center [579, 390] width 190 height 18
checkbox input "true"
type input "Lead"
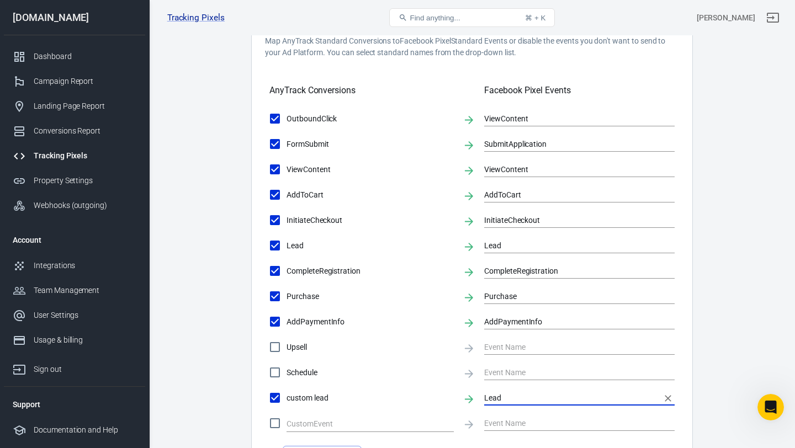
scroll to position [429, 0]
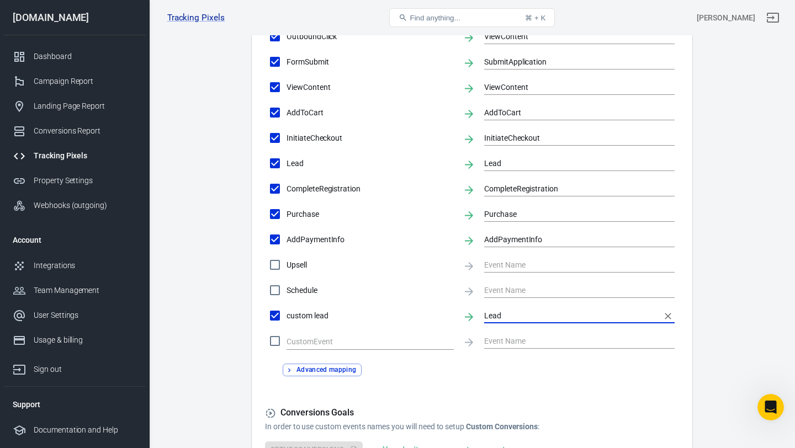
click at [278, 168] on input "Lead" at bounding box center [274, 163] width 23 height 23
checkbox input "false"
click at [506, 161] on input "text" at bounding box center [571, 163] width 174 height 14
click at [419, 157] on label "Lead" at bounding box center [358, 163] width 190 height 23
click at [286, 157] on input "Lead" at bounding box center [274, 163] width 23 height 23
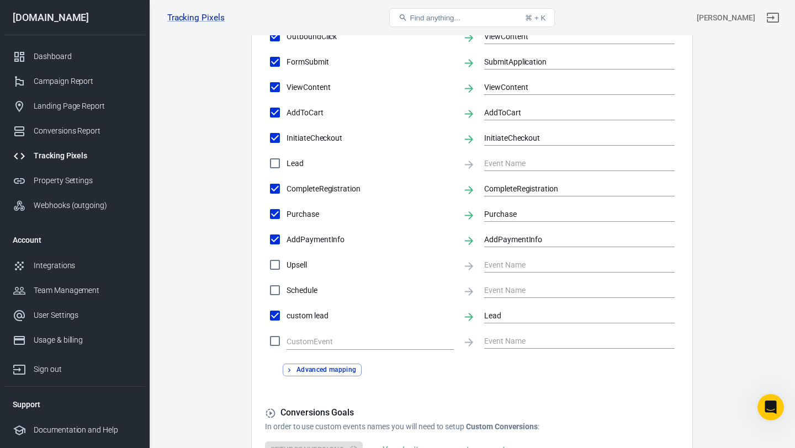
checkbox input "true"
type input "Lead"
click at [321, 156] on label "Lead" at bounding box center [358, 163] width 190 height 23
click at [286, 156] on input "Lead" at bounding box center [274, 163] width 23 height 23
checkbox input "false"
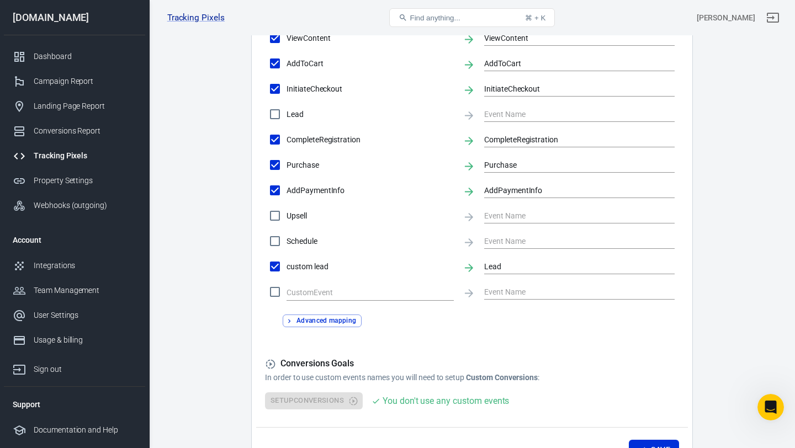
scroll to position [516, 0]
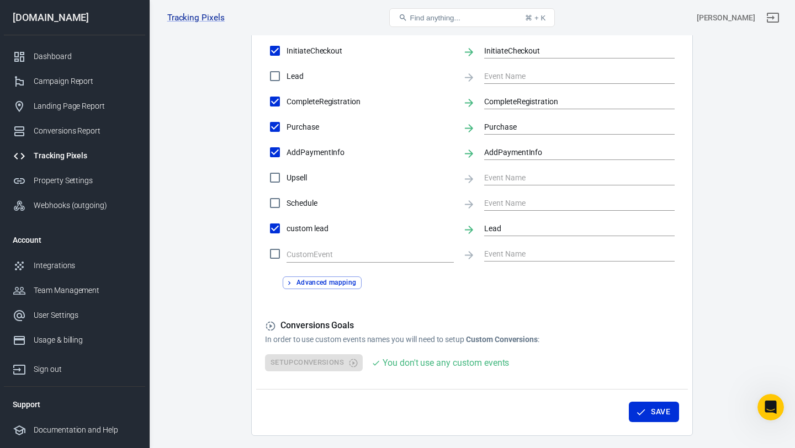
click at [345, 355] on div "Setup Conversions You don't use any custom events" at bounding box center [472, 362] width 414 height 17
click at [345, 360] on div "Setup Conversions You don't use any custom events" at bounding box center [472, 362] width 414 height 17
click at [429, 360] on div "You don't use any custom events" at bounding box center [446, 363] width 126 height 14
click at [399, 372] on div "You don't use any custom events" at bounding box center [440, 362] width 137 height 17
click at [277, 253] on input "checkbox" at bounding box center [274, 253] width 23 height 23
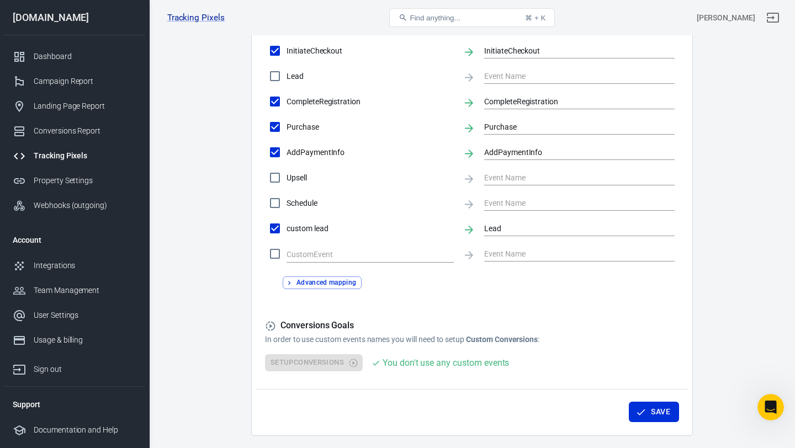
checkbox input "true"
click at [276, 227] on input "custom lead" at bounding box center [274, 228] width 23 height 23
checkbox input "false"
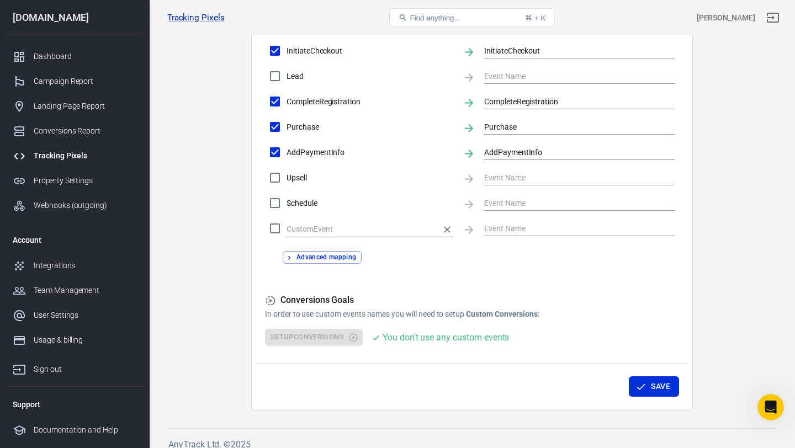
click at [301, 228] on input "text" at bounding box center [361, 229] width 151 height 14
click at [304, 262] on button "Advanced mapping" at bounding box center [322, 257] width 79 height 13
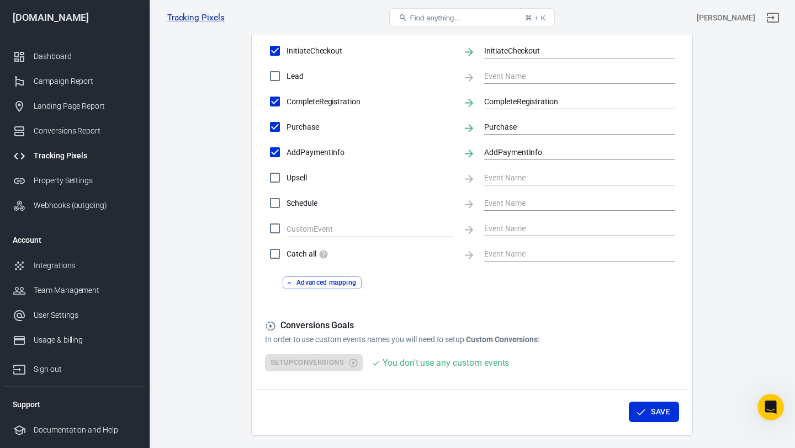
click at [273, 226] on input "checkbox" at bounding box center [274, 228] width 23 height 23
click at [348, 359] on div "Setup Conversions You don't use any custom events" at bounding box center [472, 362] width 414 height 17
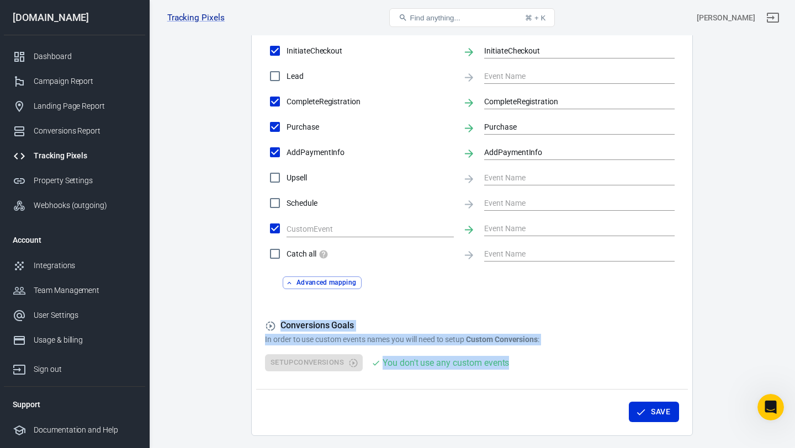
drag, startPoint x: 529, startPoint y: 363, endPoint x: 260, endPoint y: 316, distance: 272.8
copy div "Conversions Goals In order to use custom events names you will need to setup Cu…"
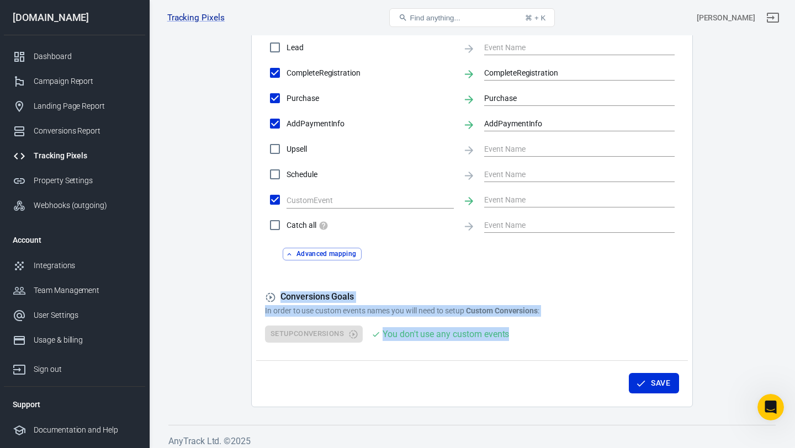
scroll to position [553, 0]
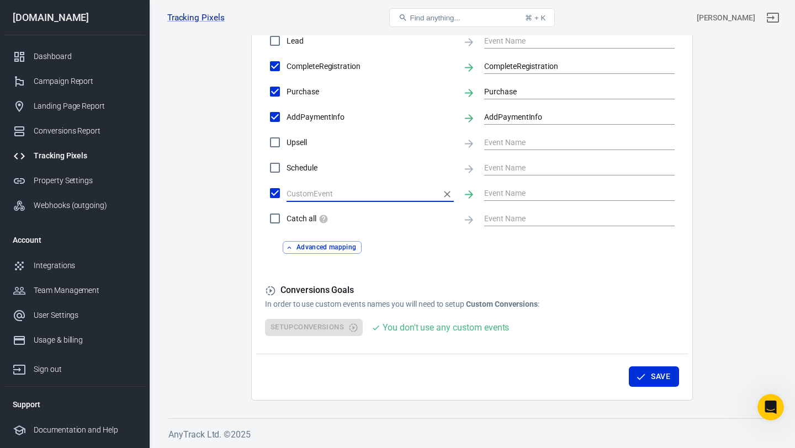
click at [314, 194] on input "text" at bounding box center [361, 194] width 151 height 14
click at [291, 326] on div "Setup Conversions You don't use any custom events" at bounding box center [472, 327] width 414 height 17
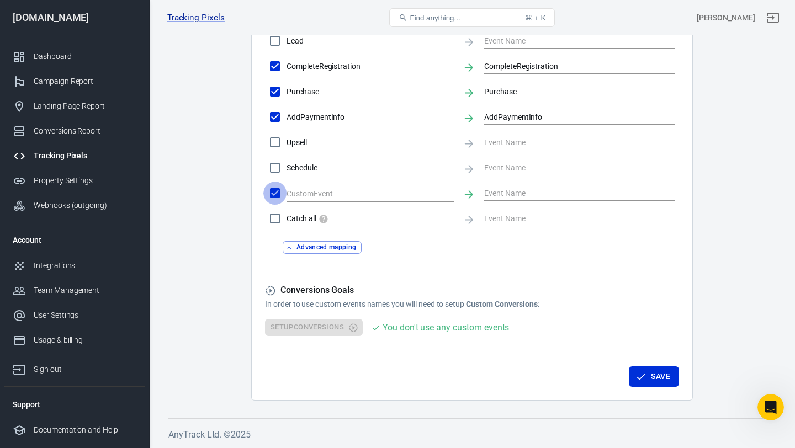
click at [278, 194] on input "checkbox" at bounding box center [274, 193] width 23 height 23
checkbox input "false"
click at [343, 330] on div "Setup Conversions You don't use any custom events" at bounding box center [472, 327] width 414 height 17
click at [432, 330] on div "You don't use any custom events" at bounding box center [446, 328] width 126 height 14
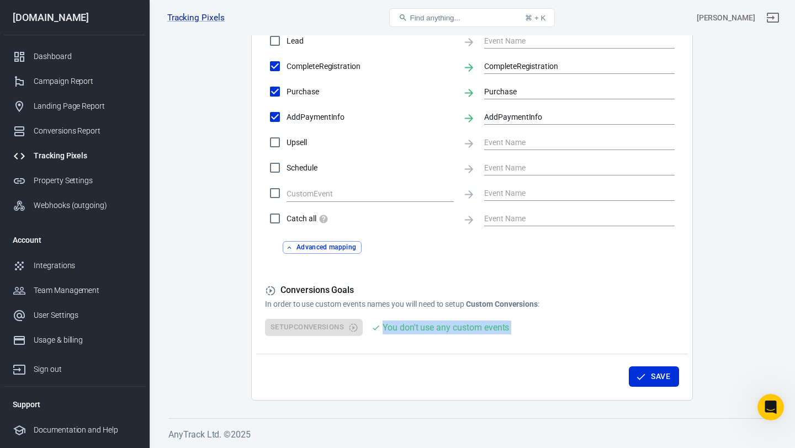
click at [432, 330] on div "You don't use any custom events" at bounding box center [446, 328] width 126 height 14
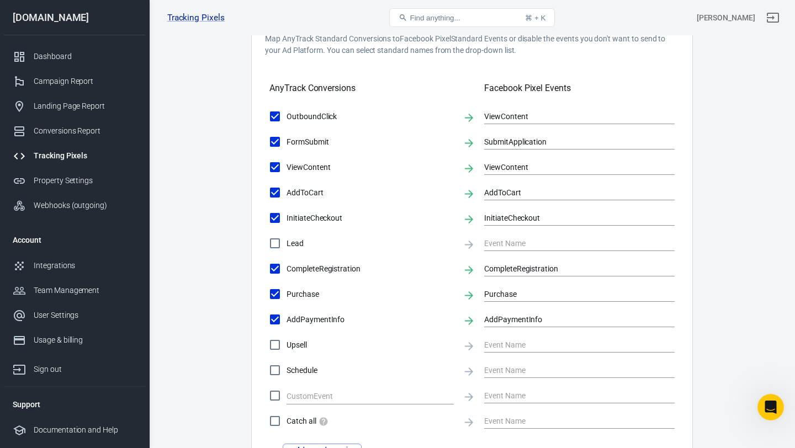
scroll to position [348, 0]
click at [278, 246] on input "Lead" at bounding box center [274, 244] width 23 height 23
checkbox input "true"
type input "Lead"
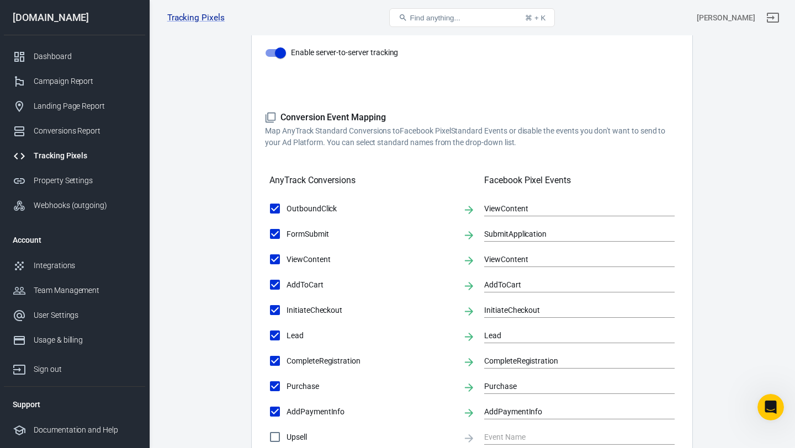
scroll to position [0, 0]
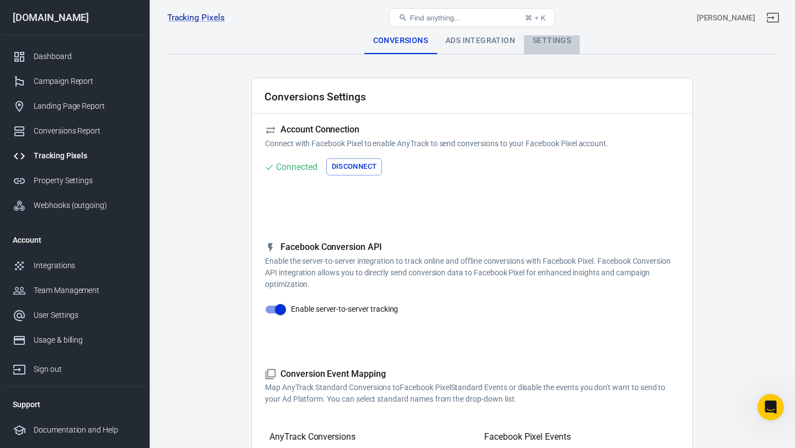
click at [558, 44] on div "Settings" at bounding box center [552, 41] width 56 height 26
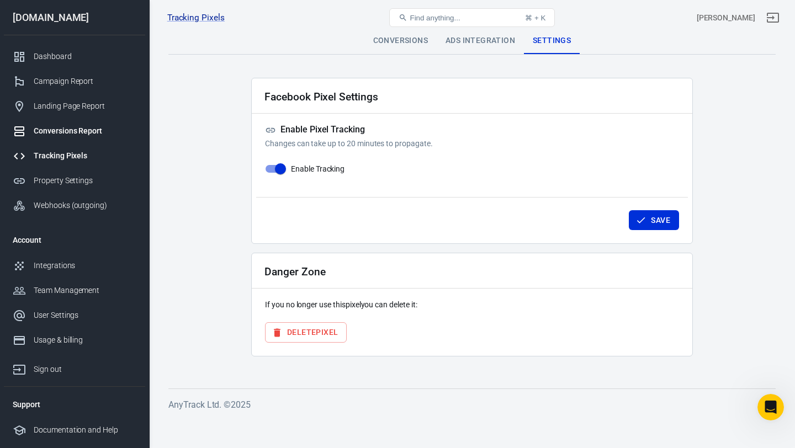
click at [86, 139] on link "Conversions Report" at bounding box center [74, 131] width 141 height 25
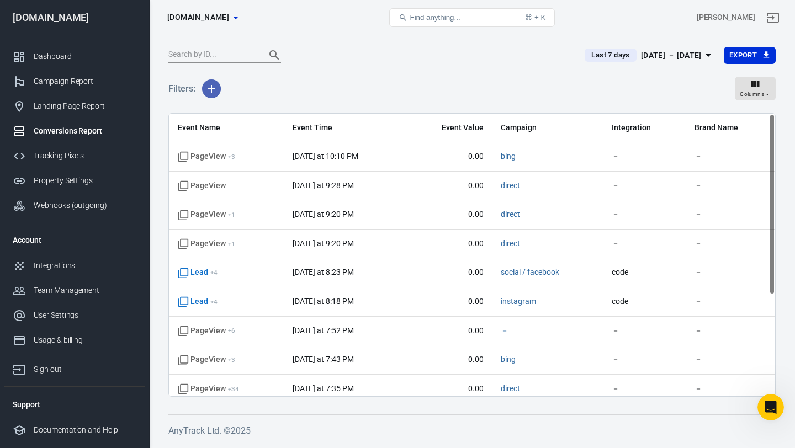
click at [213, 87] on icon "button" at bounding box center [211, 88] width 13 height 13
click at [279, 84] on div at bounding box center [397, 224] width 795 height 448
click at [71, 184] on div "Property Settings" at bounding box center [85, 181] width 103 height 12
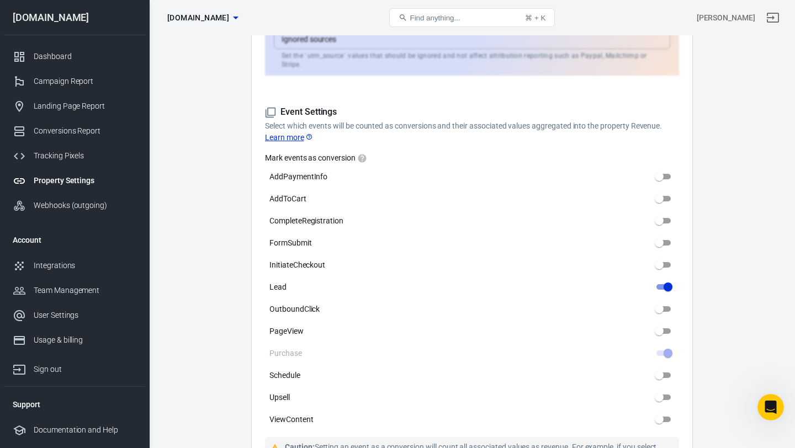
scroll to position [461, 0]
click at [56, 155] on div "Tracking Pixels" at bounding box center [85, 156] width 103 height 12
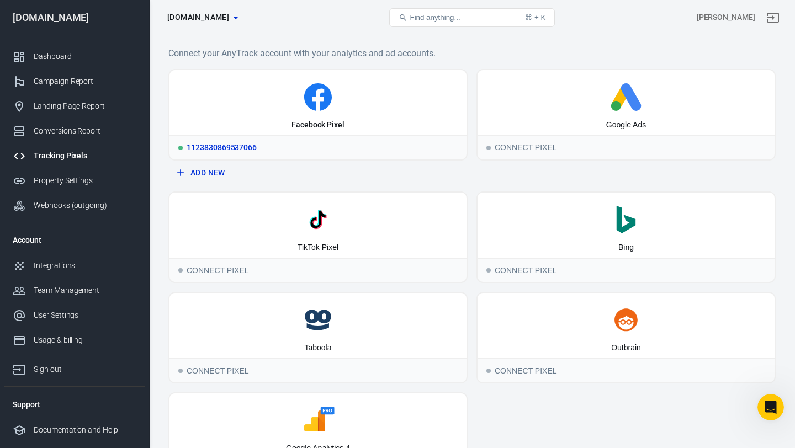
click at [344, 134] on div "Facebook Pixel" at bounding box center [317, 102] width 297 height 65
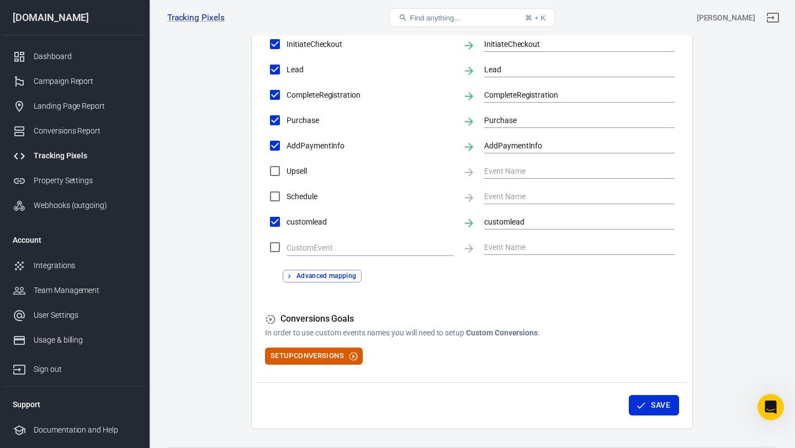
scroll to position [524, 0]
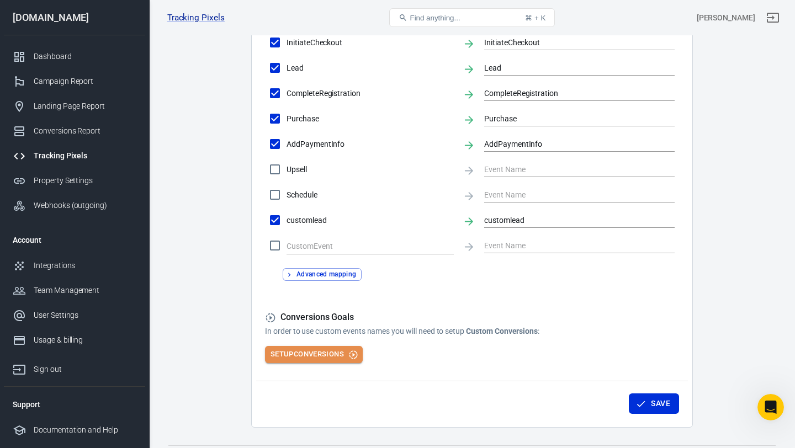
click at [331, 355] on button "Setup Conversions" at bounding box center [314, 354] width 98 height 17
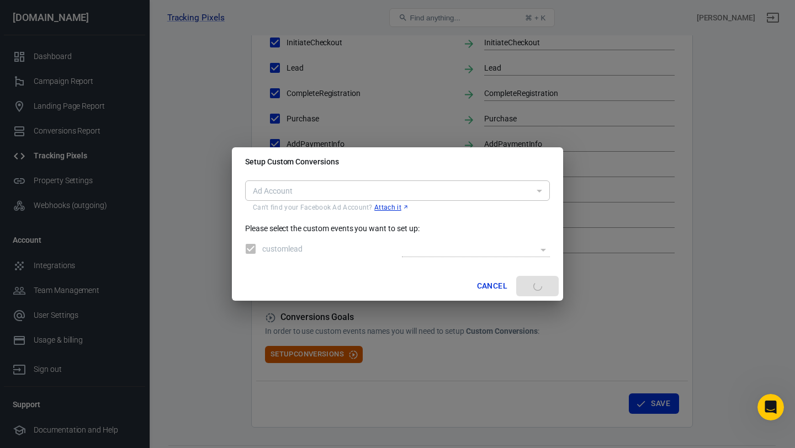
type input "act_1262471832053509"
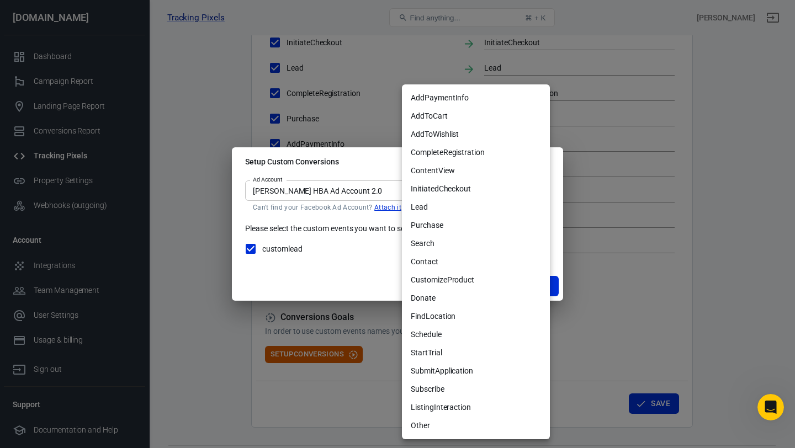
drag, startPoint x: 466, startPoint y: 431, endPoint x: 561, endPoint y: 243, distance: 210.3
click at [561, 243] on div "AddPaymentInfo AddToCart AddToWishlist CompleteRegistration ContentView Initiat…" at bounding box center [397, 224] width 795 height 448
click at [554, 246] on div at bounding box center [397, 224] width 795 height 448
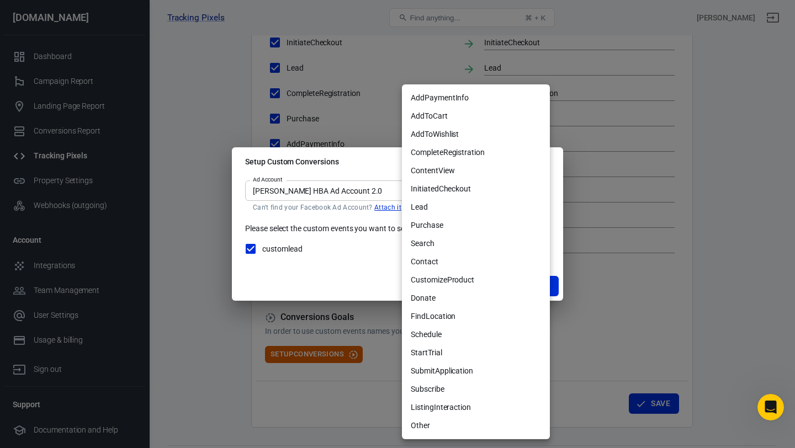
drag, startPoint x: 443, startPoint y: 426, endPoint x: 356, endPoint y: 248, distance: 197.5
click at [356, 248] on div "AddPaymentInfo AddToCart AddToWishlist CompleteRegistration ContentView Initiat…" at bounding box center [397, 224] width 795 height 448
click at [356, 248] on div at bounding box center [397, 224] width 795 height 448
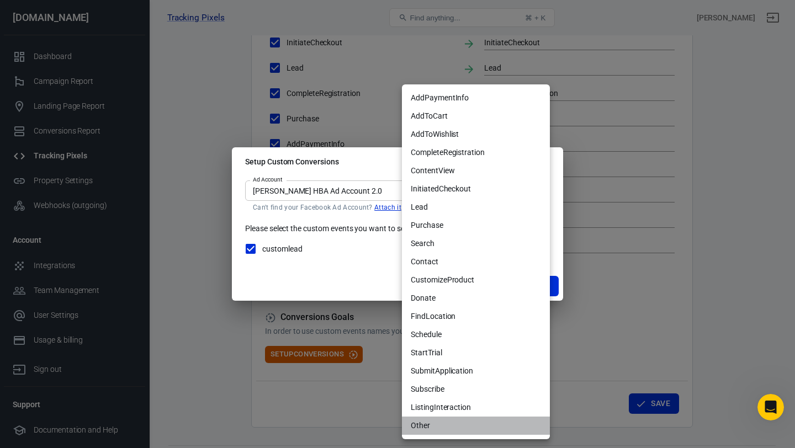
click at [457, 422] on li "Other" at bounding box center [476, 426] width 148 height 18
click at [381, 275] on div at bounding box center [397, 224] width 795 height 448
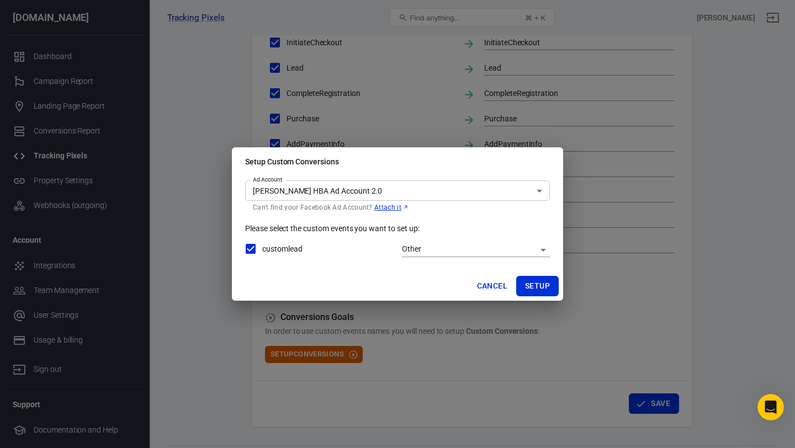
click at [499, 238] on div "customlead Other OTHER" at bounding box center [397, 248] width 305 height 23
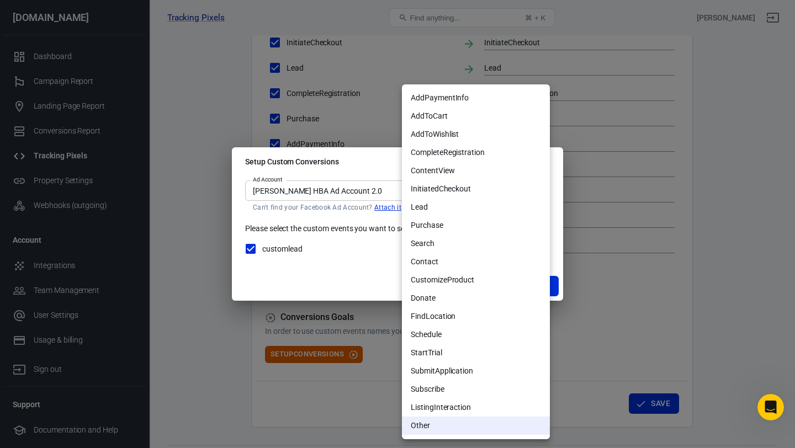
click at [471, 207] on li "Lead" at bounding box center [476, 207] width 148 height 18
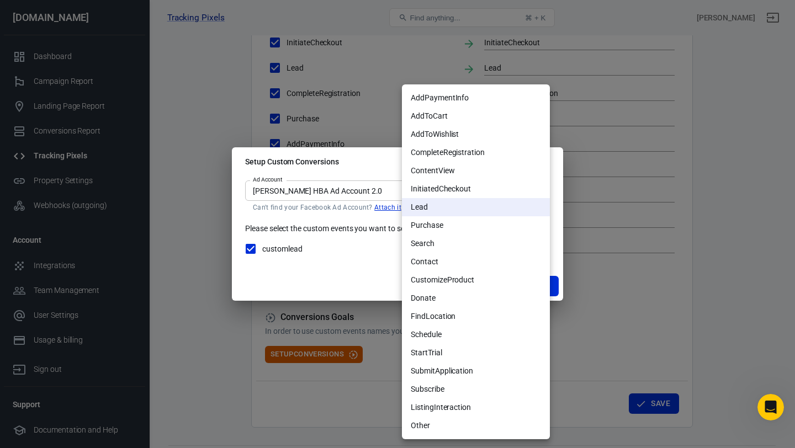
click at [476, 370] on li "SubmitApplication" at bounding box center [476, 371] width 148 height 18
type input "SUBMIT_APPLICATION"
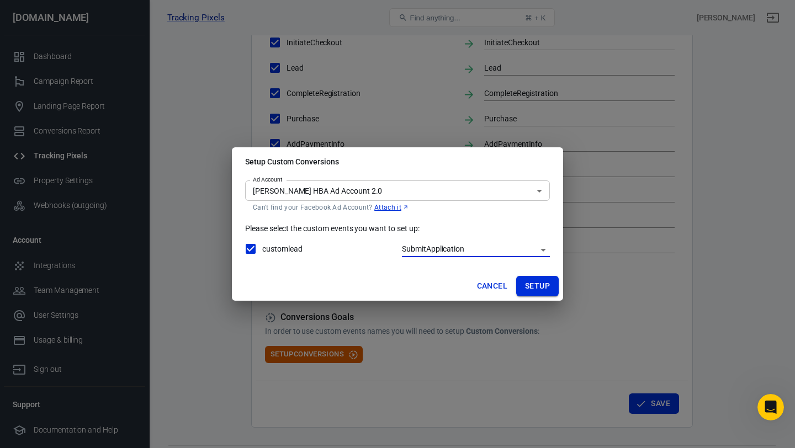
click at [541, 284] on button "Setup" at bounding box center [537, 286] width 43 height 20
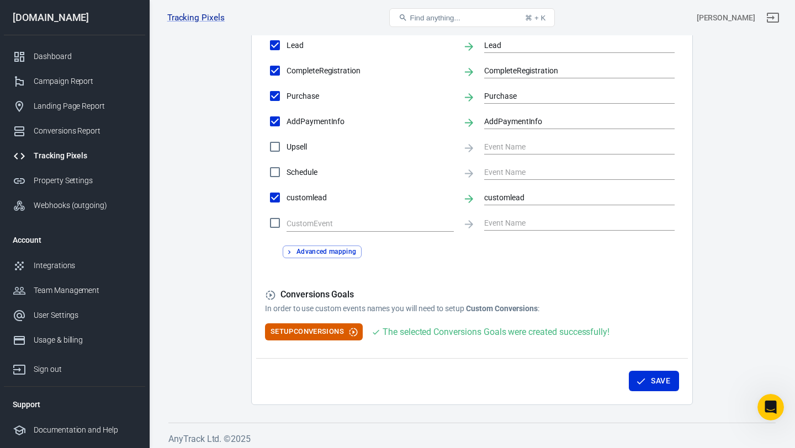
scroll to position [553, 0]
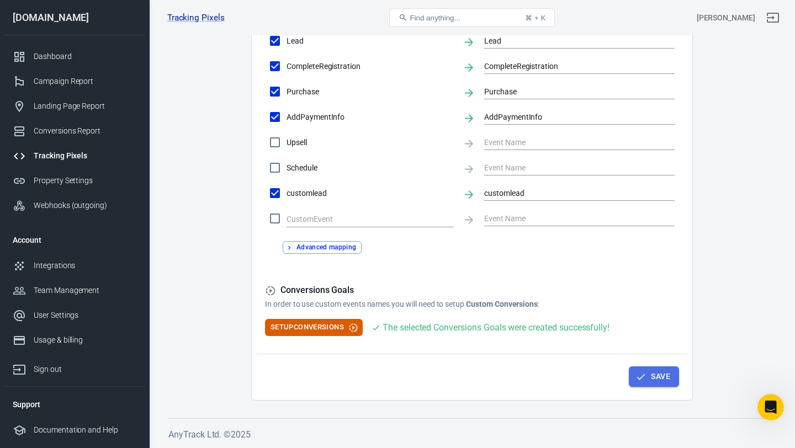
click at [644, 376] on icon "button" at bounding box center [640, 377] width 11 height 11
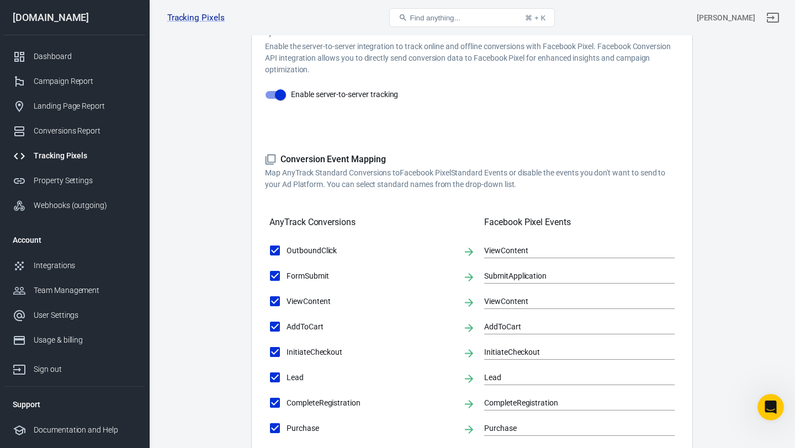
scroll to position [183, 0]
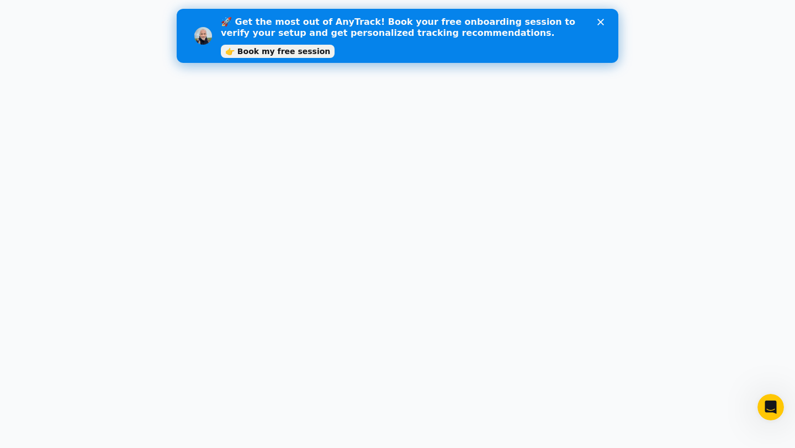
click at [602, 23] on polygon "Close" at bounding box center [600, 22] width 7 height 7
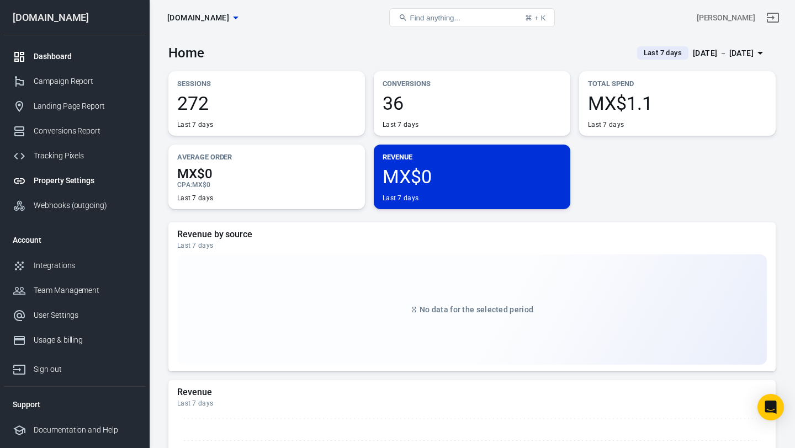
click at [73, 181] on div "Property Settings" at bounding box center [85, 181] width 103 height 12
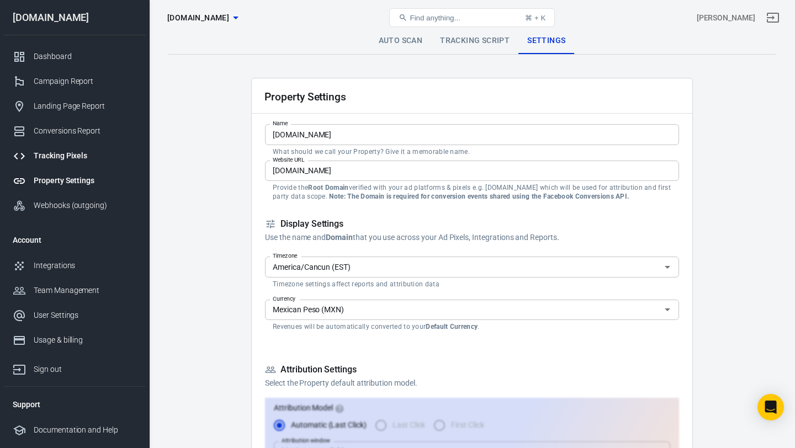
click at [53, 161] on div "Tracking Pixels" at bounding box center [85, 156] width 103 height 12
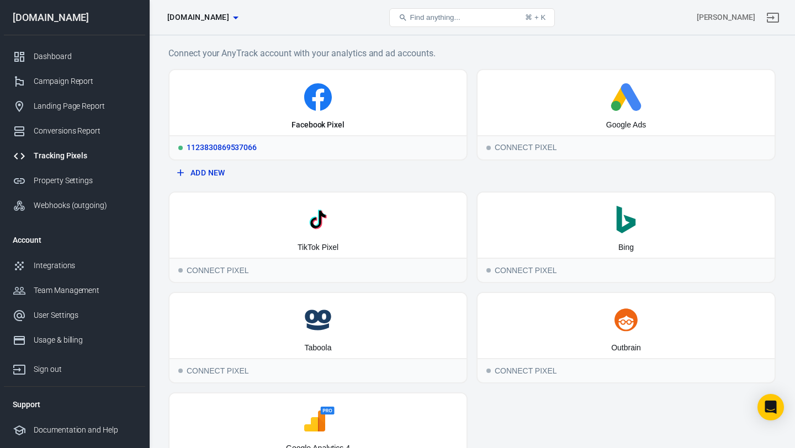
click at [364, 103] on icon at bounding box center [318, 97] width 288 height 28
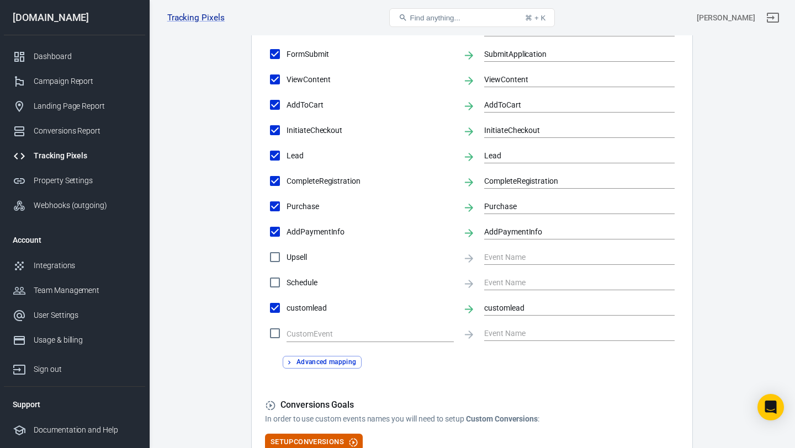
scroll to position [438, 0]
click at [375, 316] on label "customlead" at bounding box center [358, 306] width 190 height 23
click at [286, 316] on input "customlead" at bounding box center [274, 306] width 23 height 23
checkbox input "false"
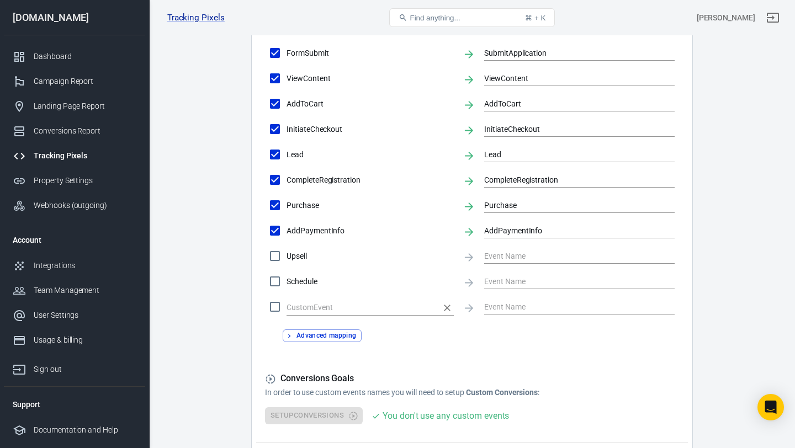
click at [374, 305] on input "text" at bounding box center [361, 308] width 151 height 14
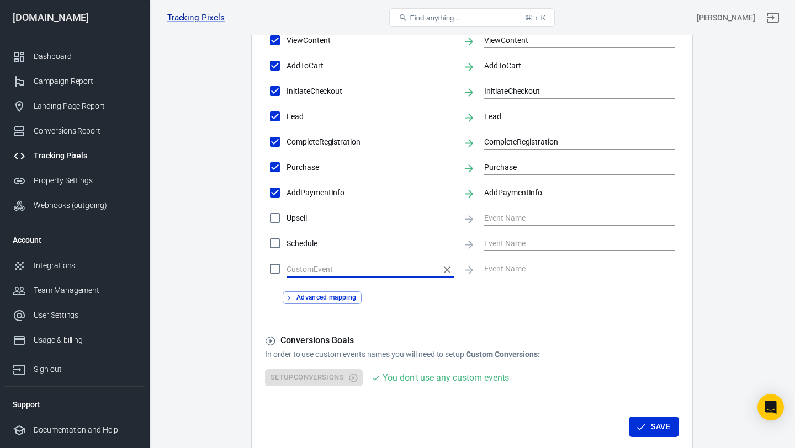
scroll to position [491, 0]
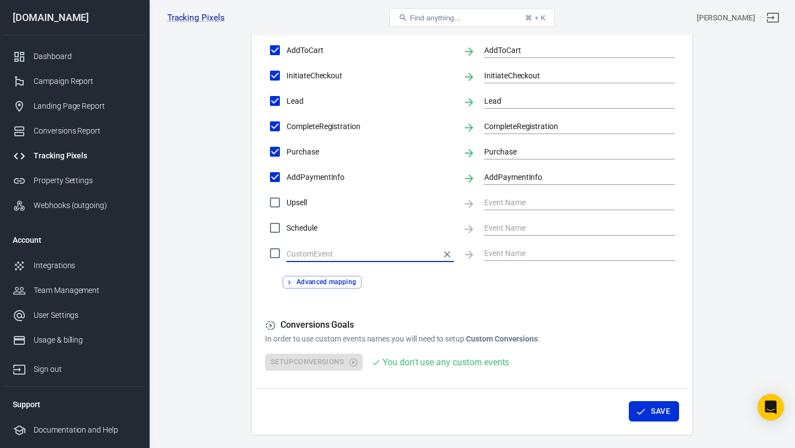
click at [347, 254] on input "text" at bounding box center [361, 254] width 151 height 14
type input "customlead"
click at [278, 255] on input "customlead" at bounding box center [274, 253] width 23 height 23
checkbox input "true"
type input "customlead"
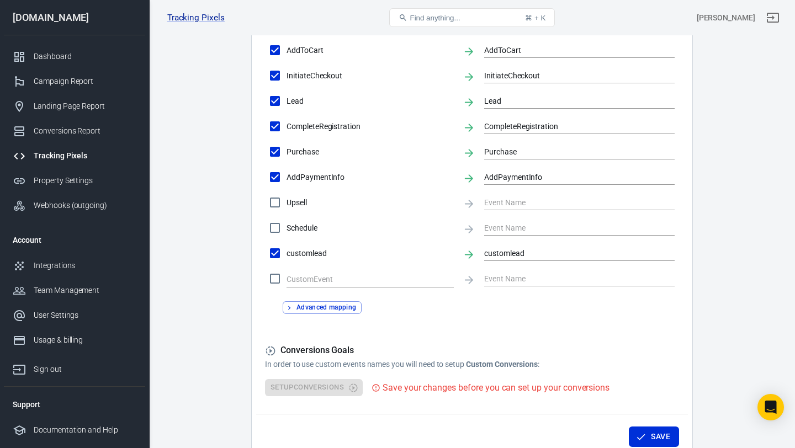
click at [339, 258] on span "customlead" at bounding box center [369, 254] width 167 height 12
click at [286, 258] on input "customlead" at bounding box center [274, 253] width 23 height 23
checkbox input "false"
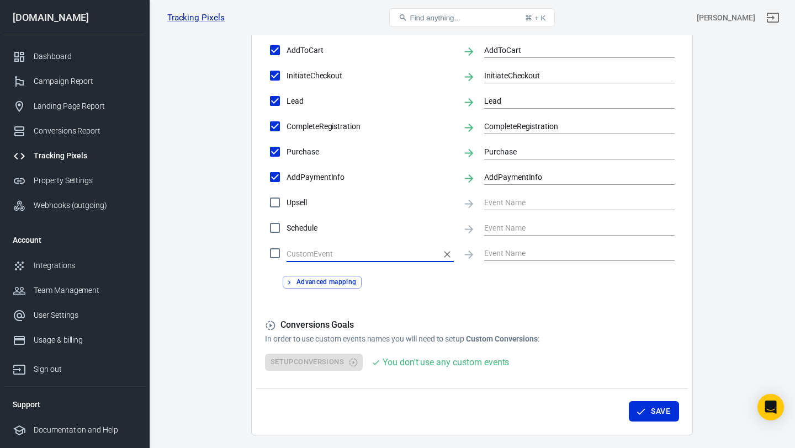
click at [449, 248] on button "Clear" at bounding box center [446, 254] width 15 height 15
click at [445, 253] on icon "Clear" at bounding box center [447, 255] width 7 height 7
click at [469, 284] on div "Advanced mapping" at bounding box center [472, 278] width 414 height 22
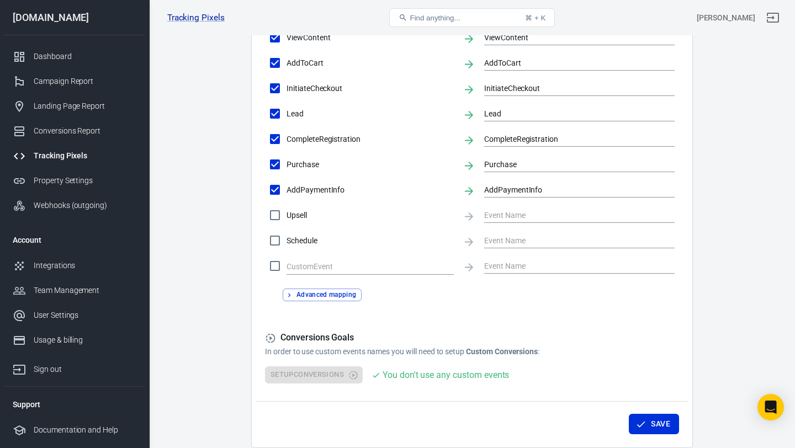
scroll to position [298, 0]
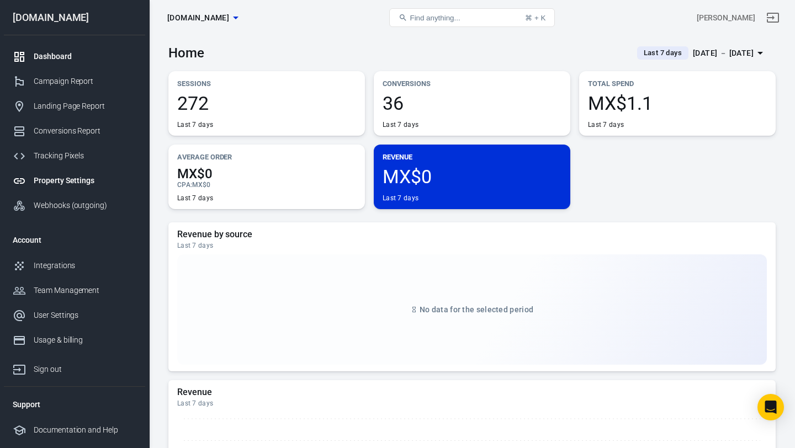
click at [86, 178] on div "Property Settings" at bounding box center [85, 181] width 103 height 12
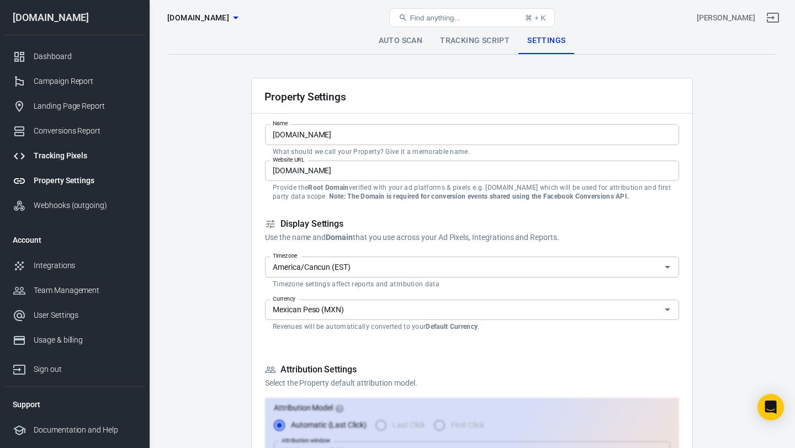
click at [79, 156] on div "Tracking Pixels" at bounding box center [85, 156] width 103 height 12
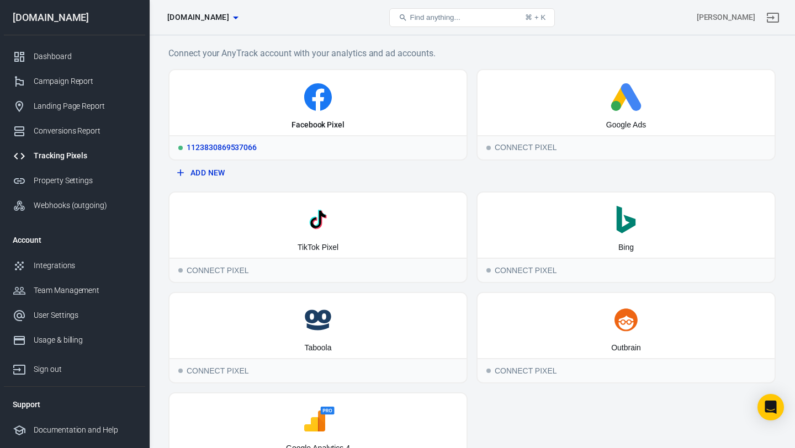
click at [377, 105] on icon at bounding box center [318, 97] width 288 height 28
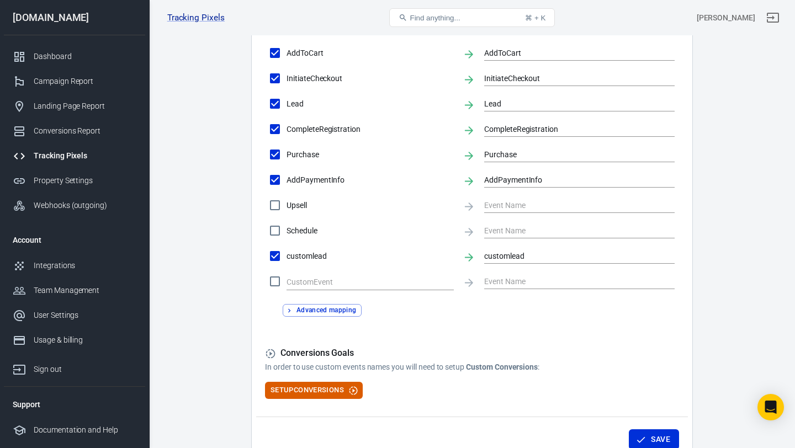
scroll to position [553, 0]
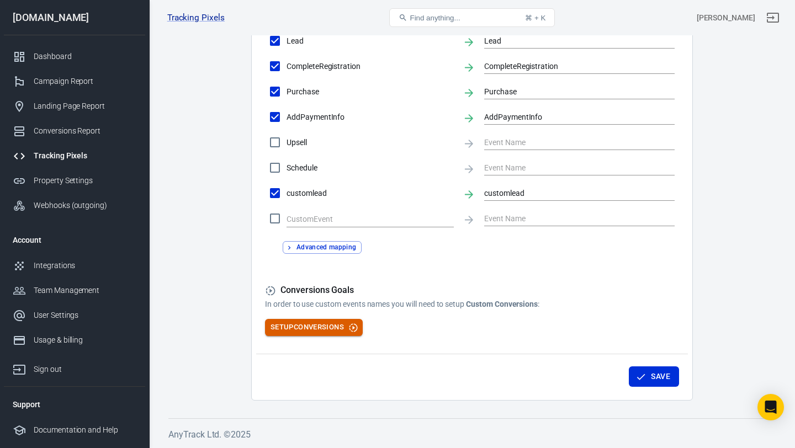
click at [344, 328] on button "Setup Conversions" at bounding box center [314, 327] width 98 height 17
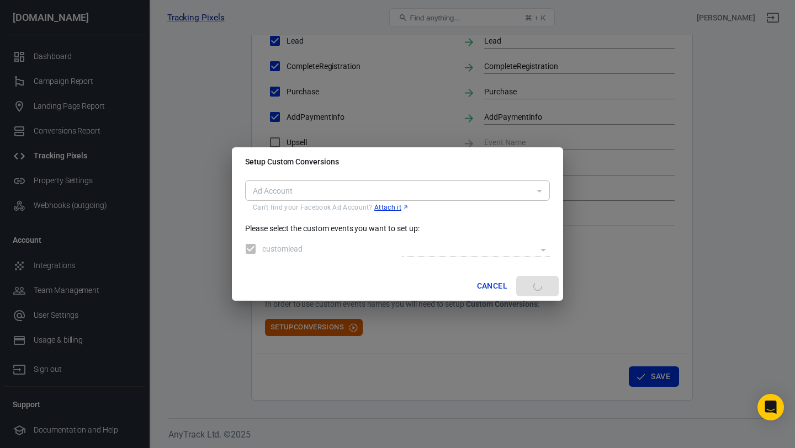
type input "act_1262471832053509"
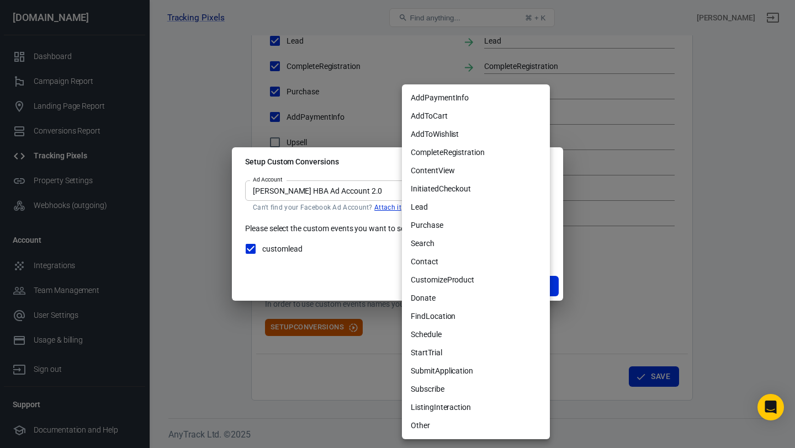
click at [386, 281] on div at bounding box center [397, 224] width 795 height 448
click at [459, 211] on li "Lead" at bounding box center [476, 207] width 148 height 18
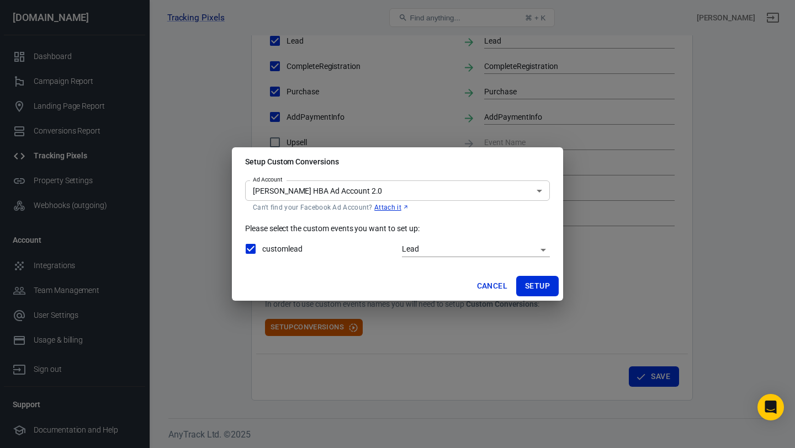
drag, startPoint x: 535, startPoint y: 288, endPoint x: 418, endPoint y: 269, distance: 118.5
click at [418, 269] on div "Setup Custom Conversions Ad Account Chris Mortimer HBA Ad Account 2.0 act_12624…" at bounding box center [397, 223] width 331 height 153
click at [433, 238] on div "customlead Lead LEAD" at bounding box center [397, 248] width 305 height 23
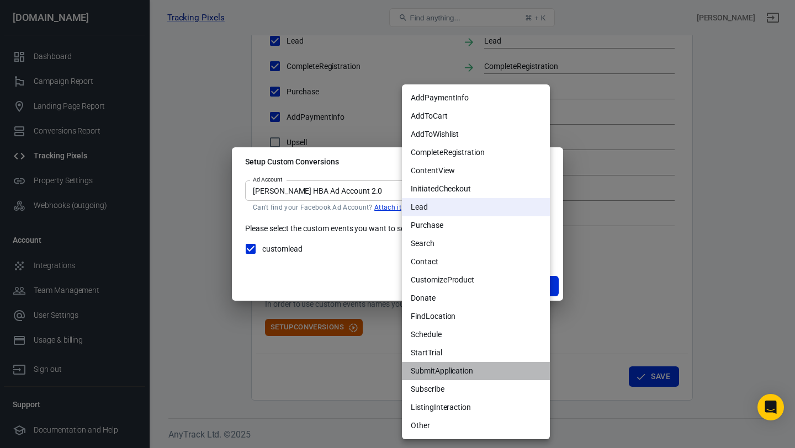
click at [469, 366] on li "SubmitApplication" at bounding box center [476, 371] width 148 height 18
type input "SUBMIT_APPLICATION"
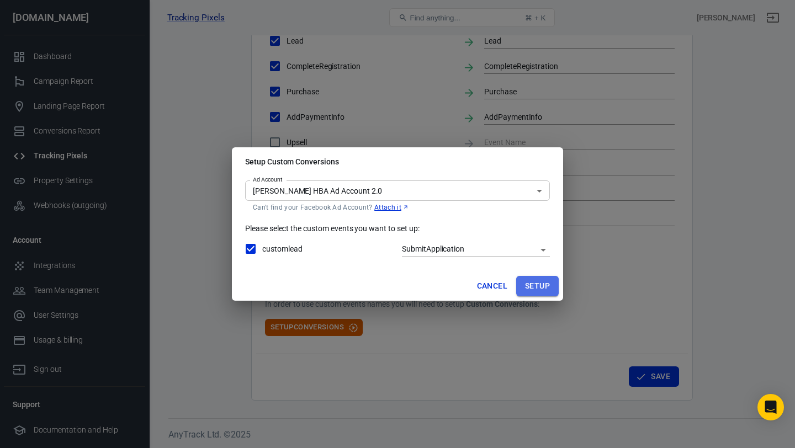
click at [529, 287] on button "Setup" at bounding box center [537, 286] width 43 height 20
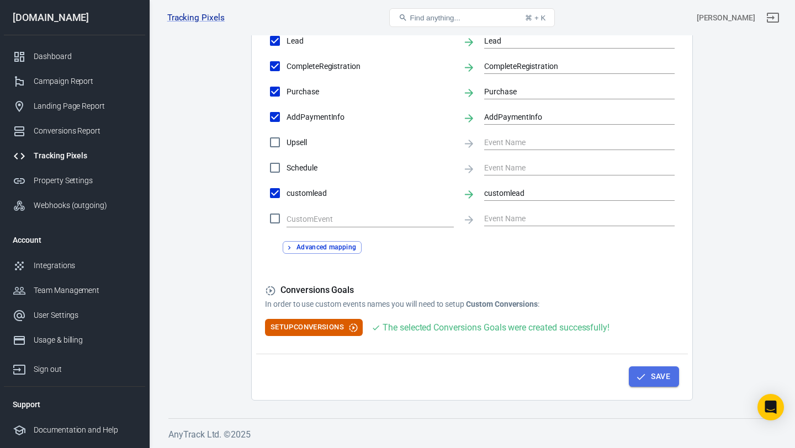
click at [654, 376] on button "Save" at bounding box center [654, 377] width 50 height 20
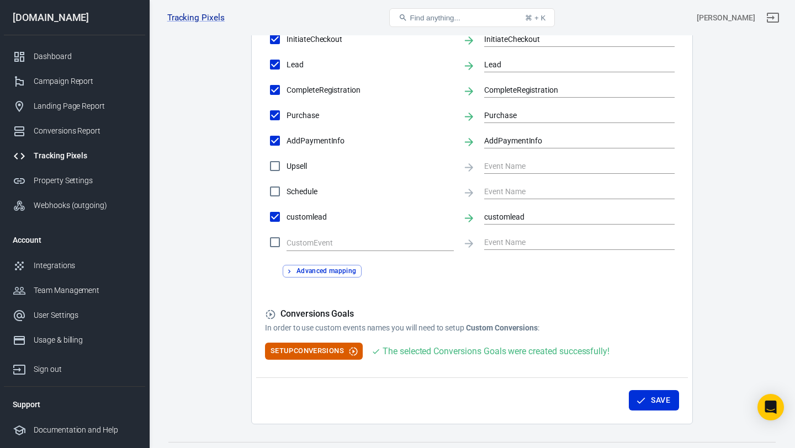
scroll to position [526, 0]
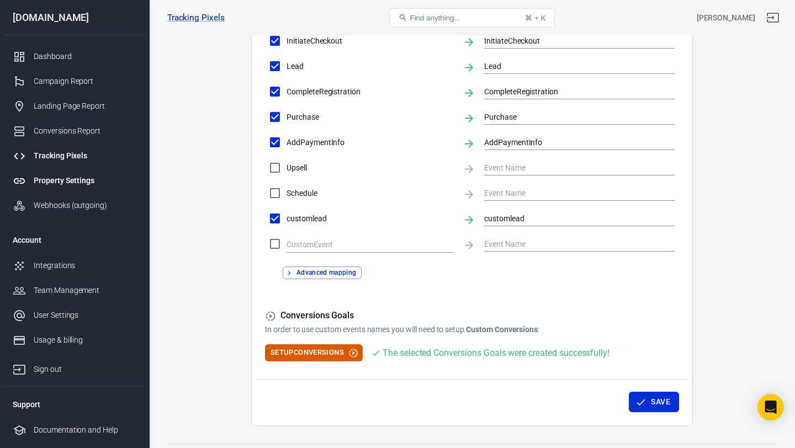
click at [72, 181] on div "Property Settings" at bounding box center [85, 181] width 103 height 12
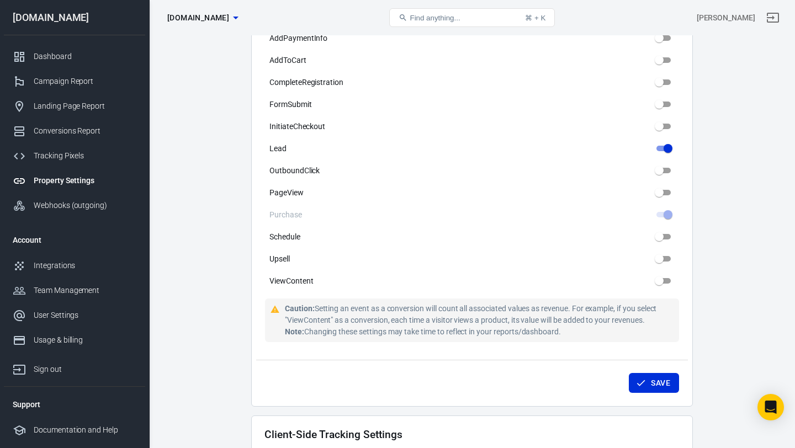
scroll to position [612, 0]
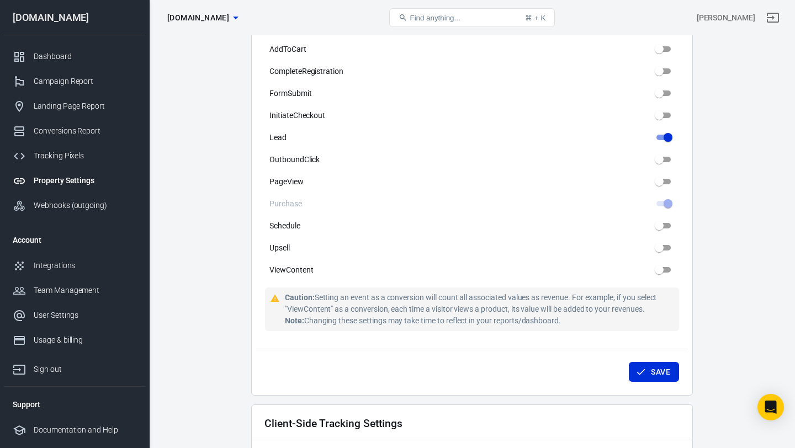
click at [479, 292] on div "Caution: Setting an event as a conversion will count all associated values as r…" at bounding box center [480, 309] width 390 height 35
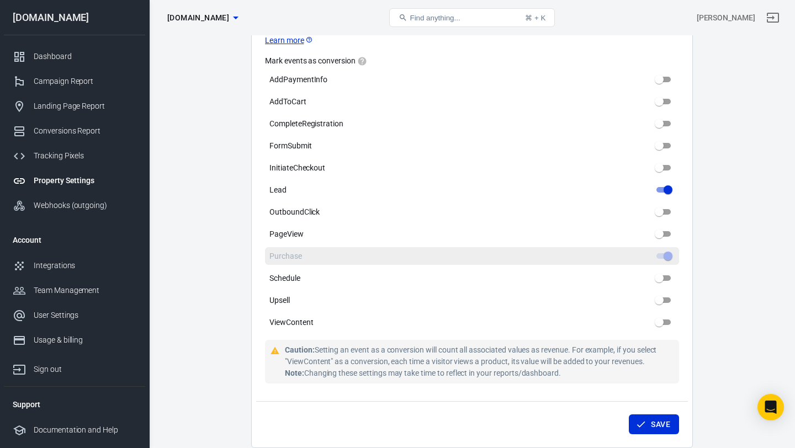
scroll to position [567, 0]
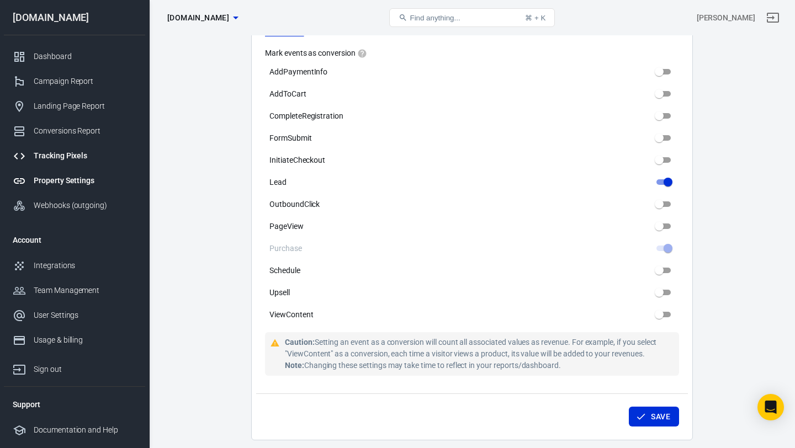
click at [90, 163] on link "Tracking Pixels" at bounding box center [74, 156] width 141 height 25
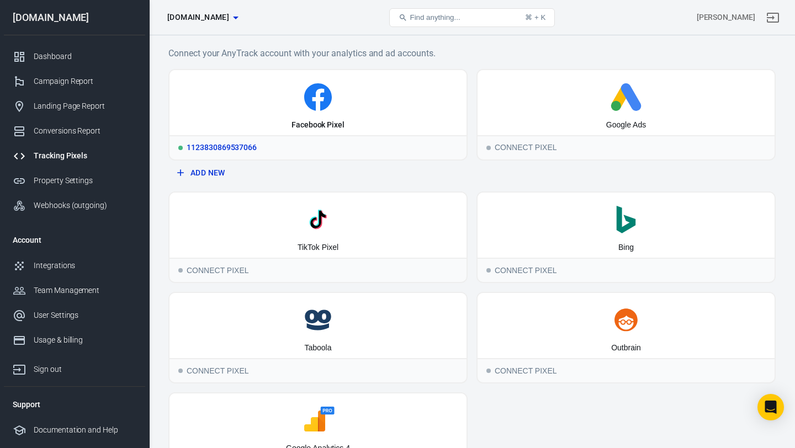
click at [341, 133] on div "Facebook Pixel" at bounding box center [317, 102] width 297 height 65
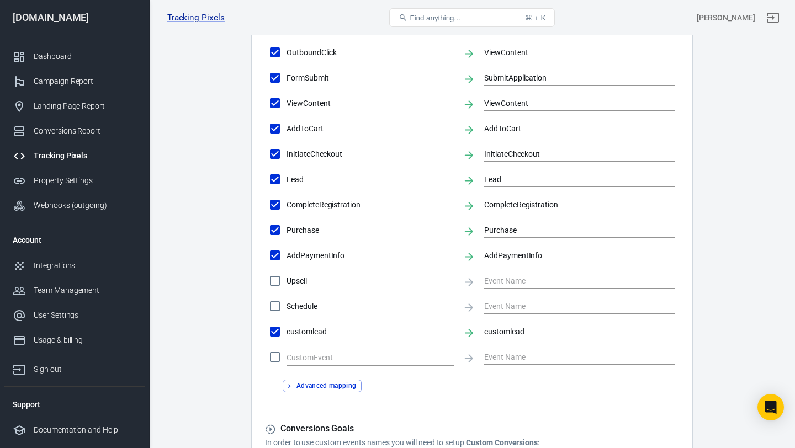
scroll to position [416, 0]
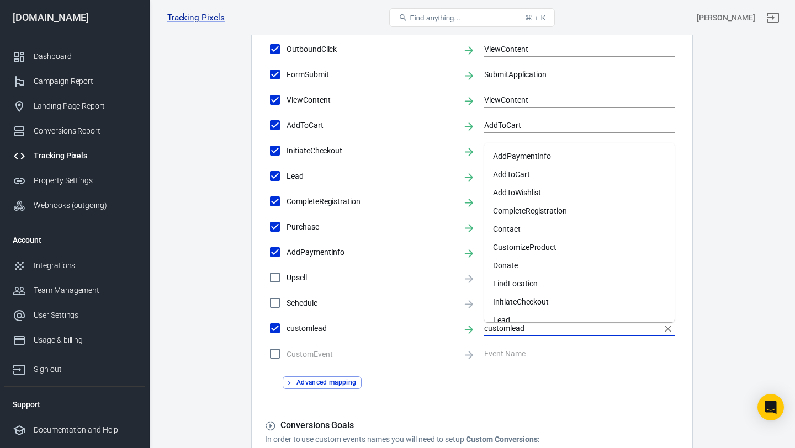
click at [522, 327] on input "customlead" at bounding box center [571, 328] width 174 height 14
click at [437, 329] on span "customlead" at bounding box center [369, 329] width 167 height 12
click at [286, 329] on input "customlead" at bounding box center [274, 328] width 23 height 23
checkbox input "false"
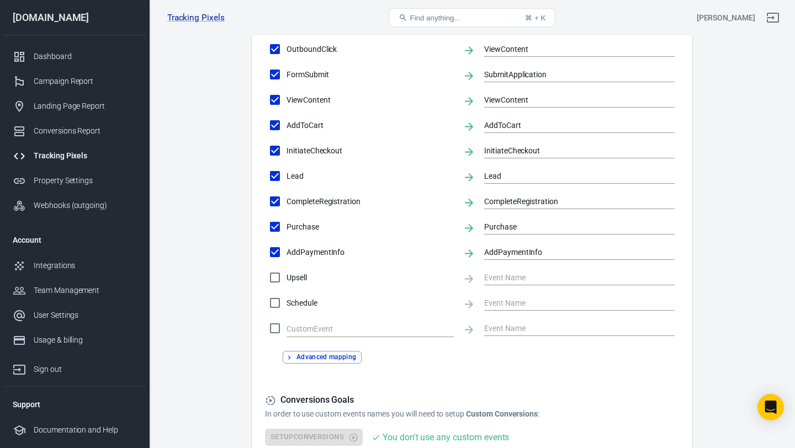
click at [279, 331] on input "checkbox" at bounding box center [274, 328] width 23 height 23
click at [275, 330] on input "checkbox" at bounding box center [274, 328] width 23 height 23
checkbox input "false"
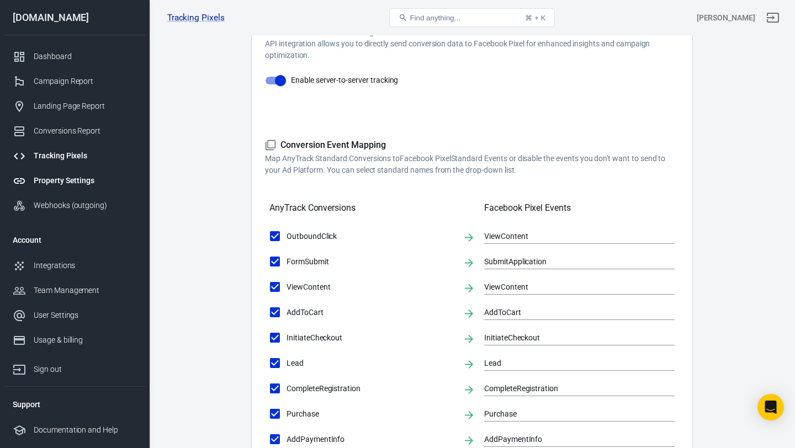
scroll to position [272, 0]
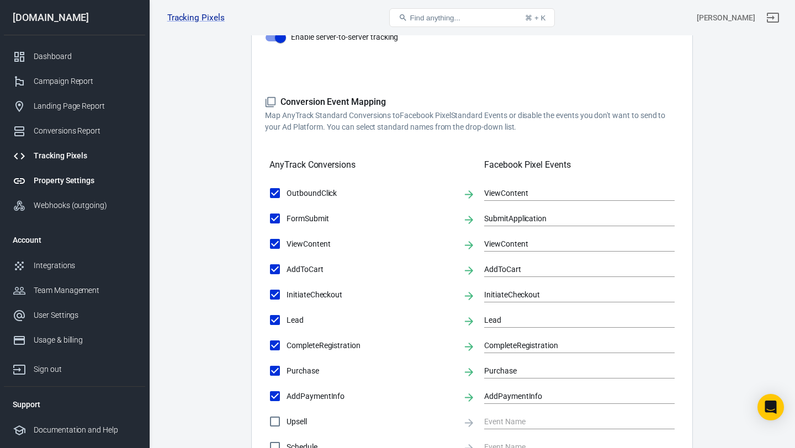
click at [72, 177] on div "Property Settings" at bounding box center [85, 181] width 103 height 12
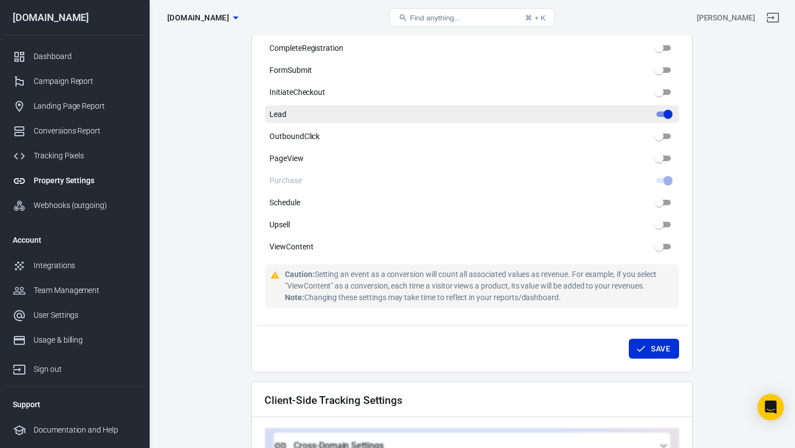
scroll to position [633, 0]
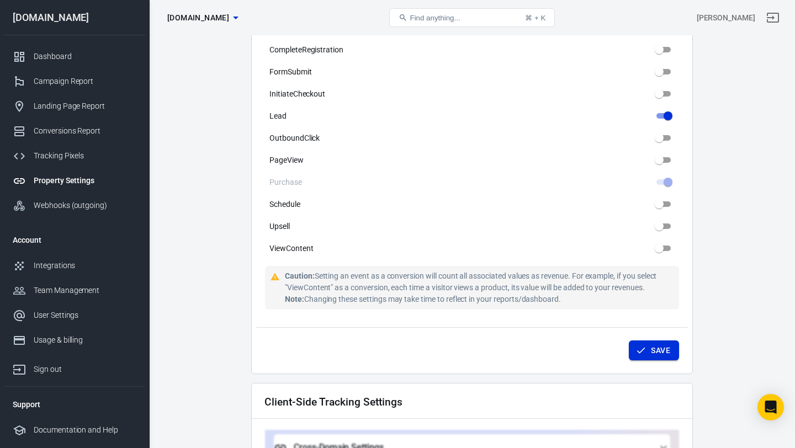
click at [672, 344] on button "Save" at bounding box center [654, 351] width 50 height 20
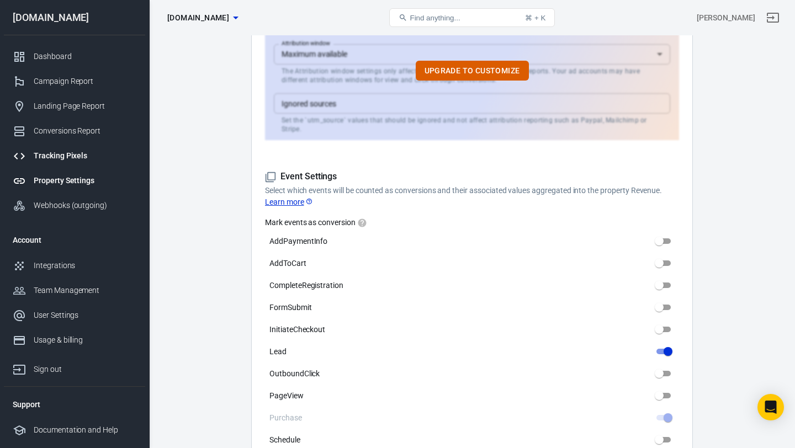
scroll to position [270, 0]
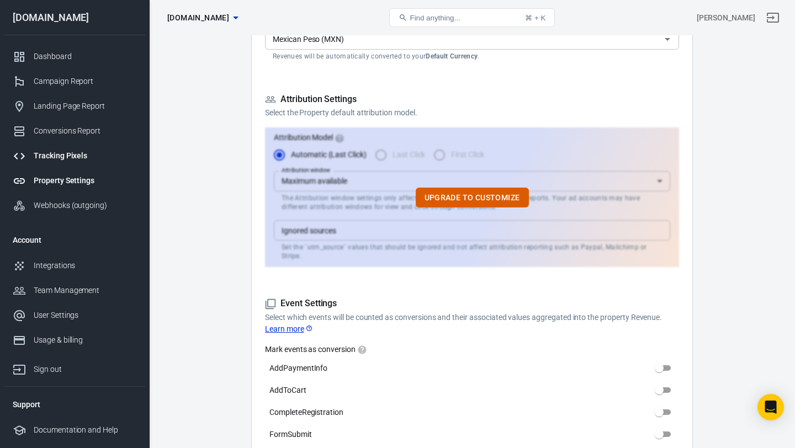
click at [75, 160] on div "Tracking Pixels" at bounding box center [85, 156] width 103 height 12
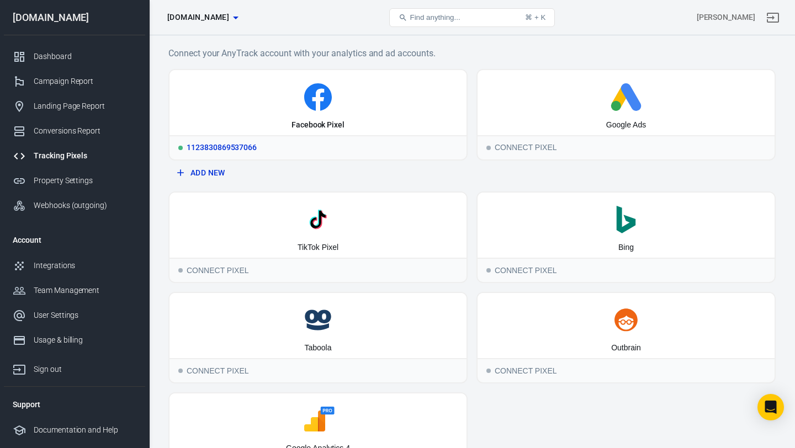
click at [250, 107] on icon at bounding box center [318, 97] width 288 height 28
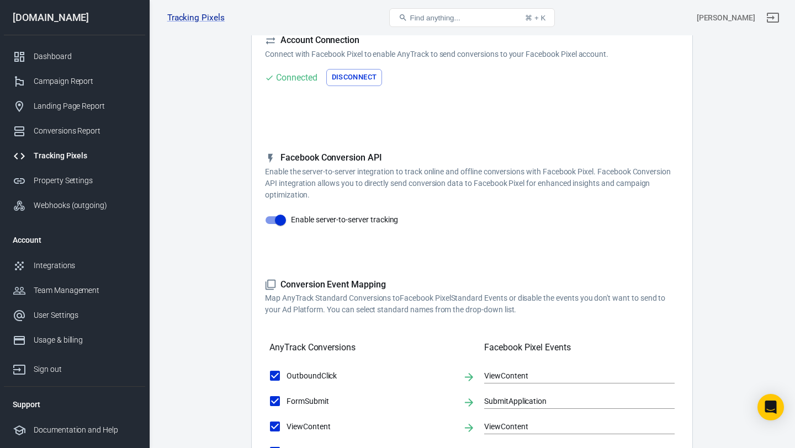
scroll to position [53, 0]
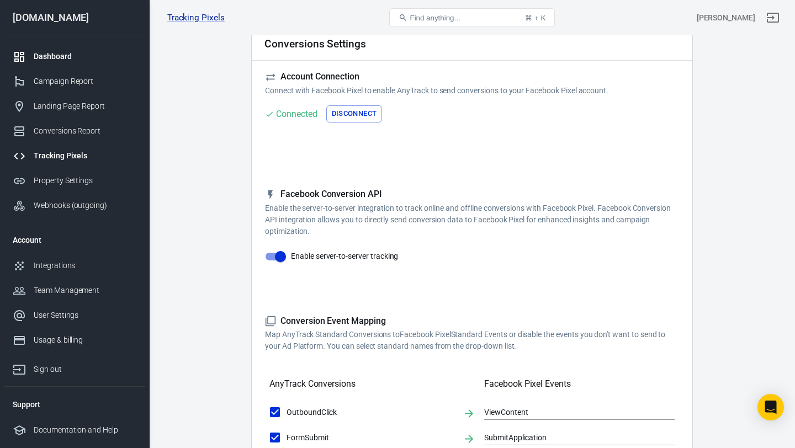
click at [75, 56] on div "Dashboard" at bounding box center [85, 57] width 103 height 12
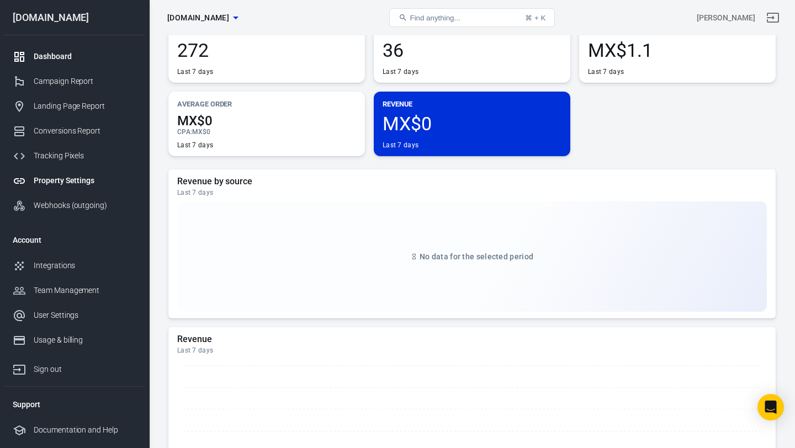
click at [91, 181] on div "Property Settings" at bounding box center [85, 181] width 103 height 12
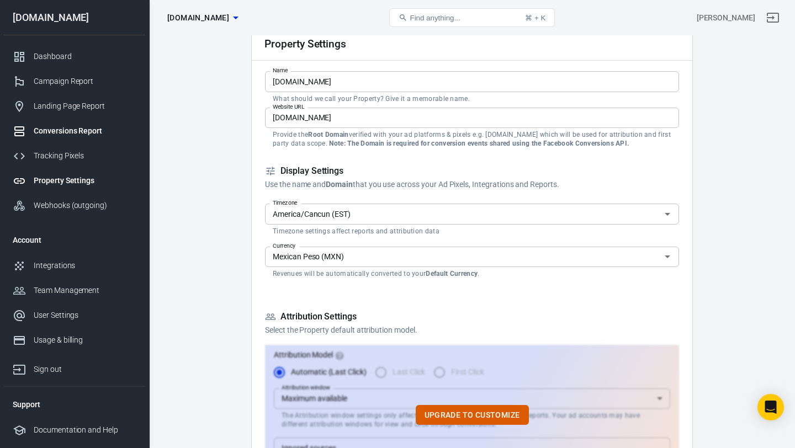
click at [78, 126] on div "Conversions Report" at bounding box center [85, 131] width 103 height 12
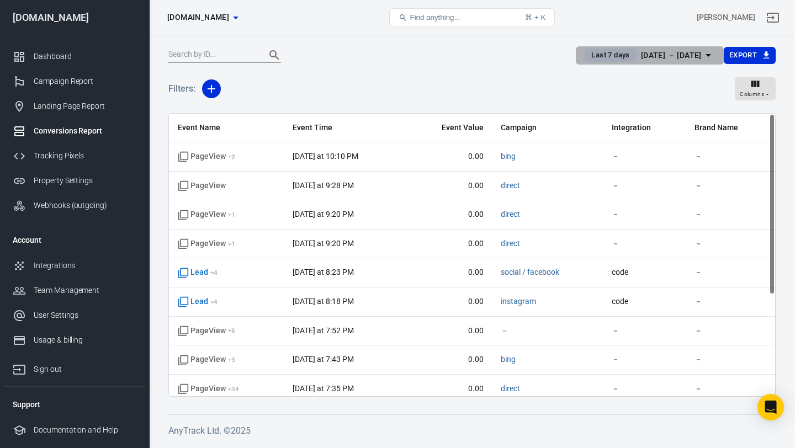
click at [702, 57] on icon "button" at bounding box center [708, 55] width 13 height 13
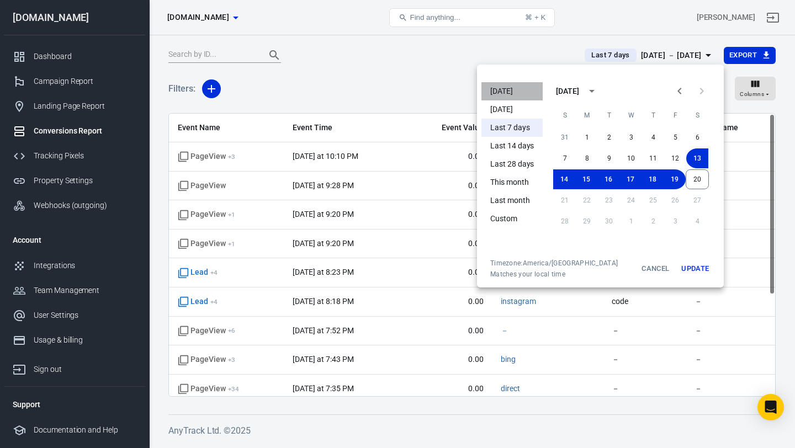
click at [514, 88] on li "Today" at bounding box center [511, 91] width 61 height 18
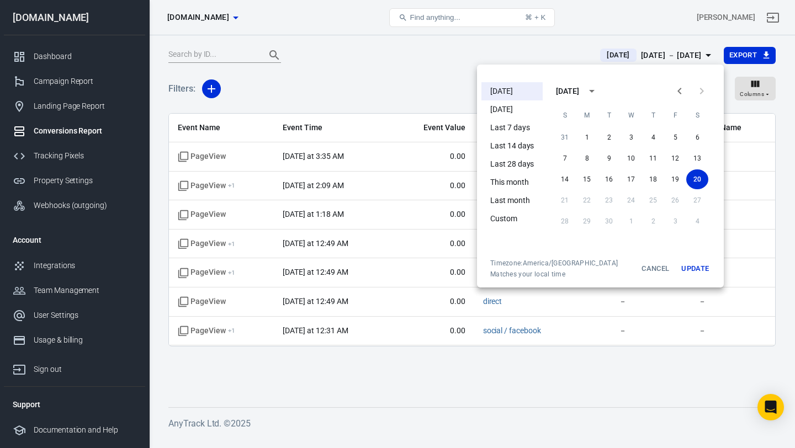
click at [406, 88] on div at bounding box center [397, 224] width 795 height 448
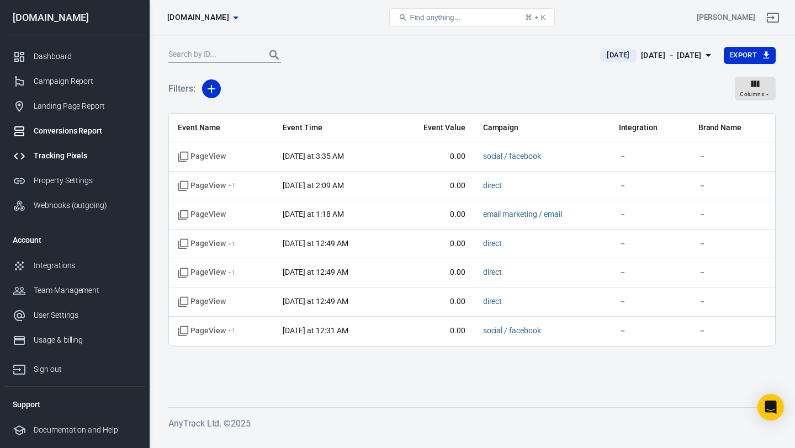
click at [73, 158] on div "Tracking Pixels" at bounding box center [85, 156] width 103 height 12
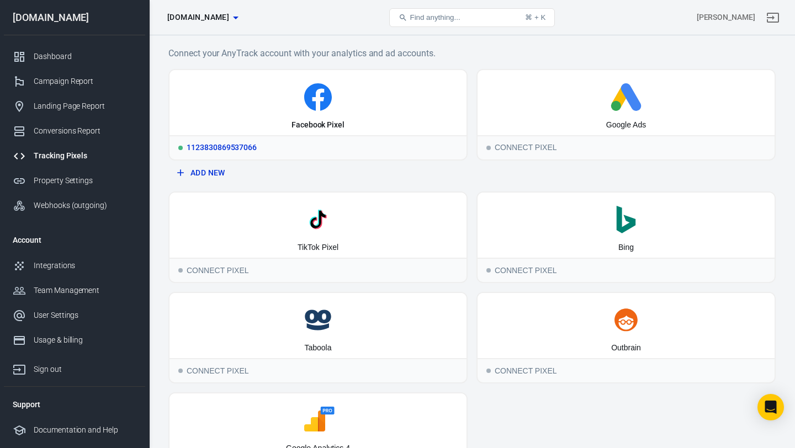
click at [279, 153] on div "1123830869537066" at bounding box center [317, 147] width 297 height 24
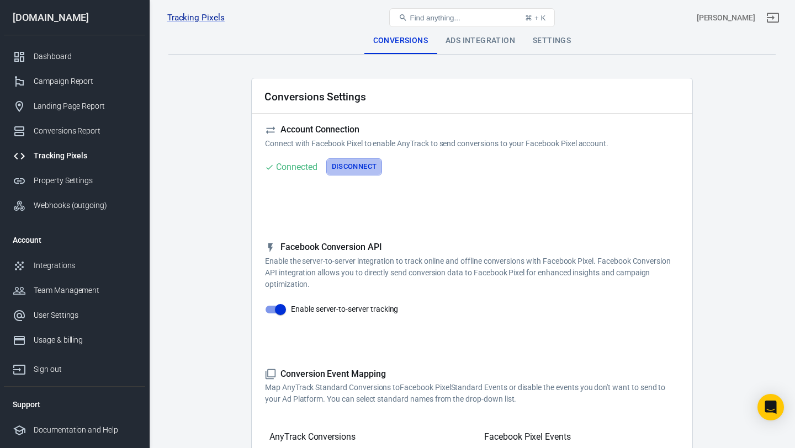
click at [361, 168] on button "Disconnect" at bounding box center [354, 166] width 56 height 17
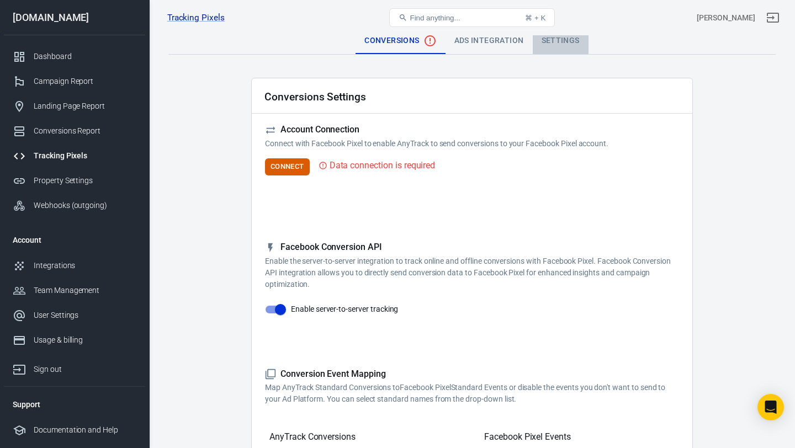
click at [558, 44] on div "Settings" at bounding box center [561, 41] width 56 height 26
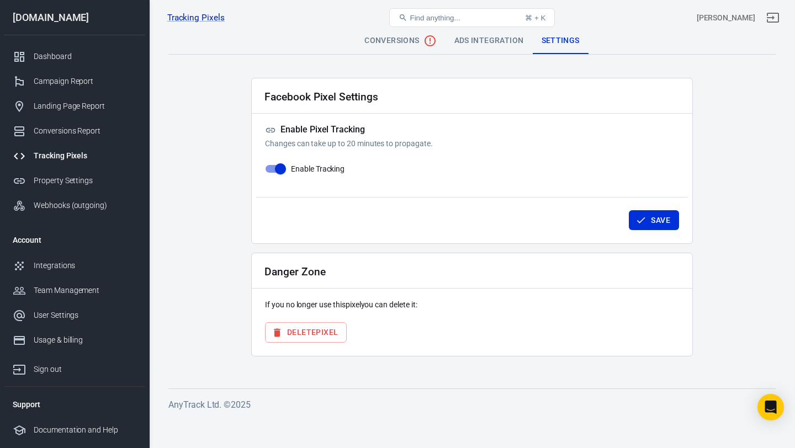
click at [327, 328] on button "Delete Pixel" at bounding box center [306, 332] width 82 height 20
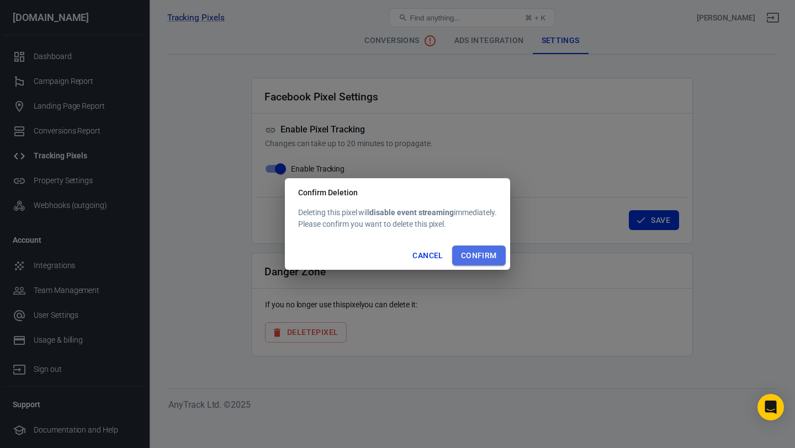
click at [495, 246] on button "Confirm" at bounding box center [479, 256] width 54 height 20
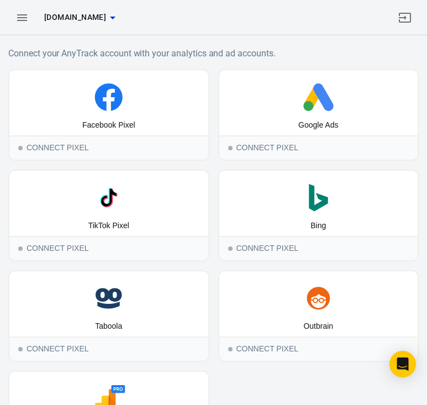
click at [246, 18] on div at bounding box center [213, 17] width 130 height 26
